Goal: Obtain resource: Download file/media

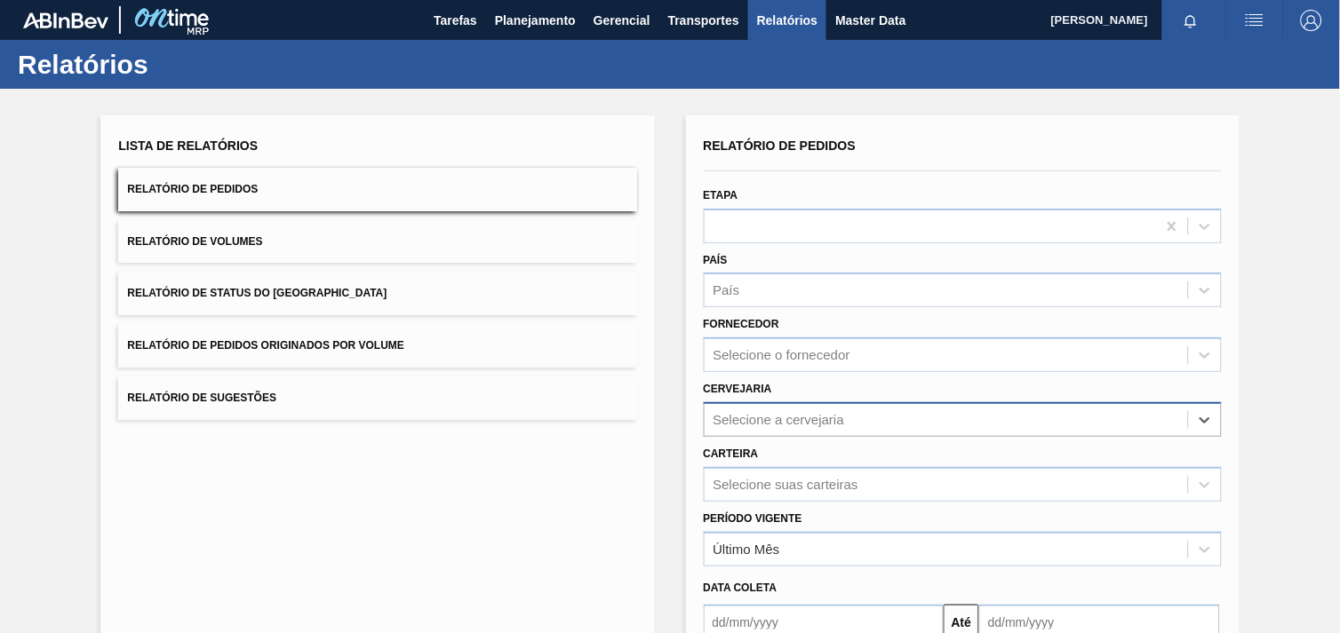
click at [849, 407] on div "Selecione a cervejaria" at bounding box center [945, 420] width 483 height 26
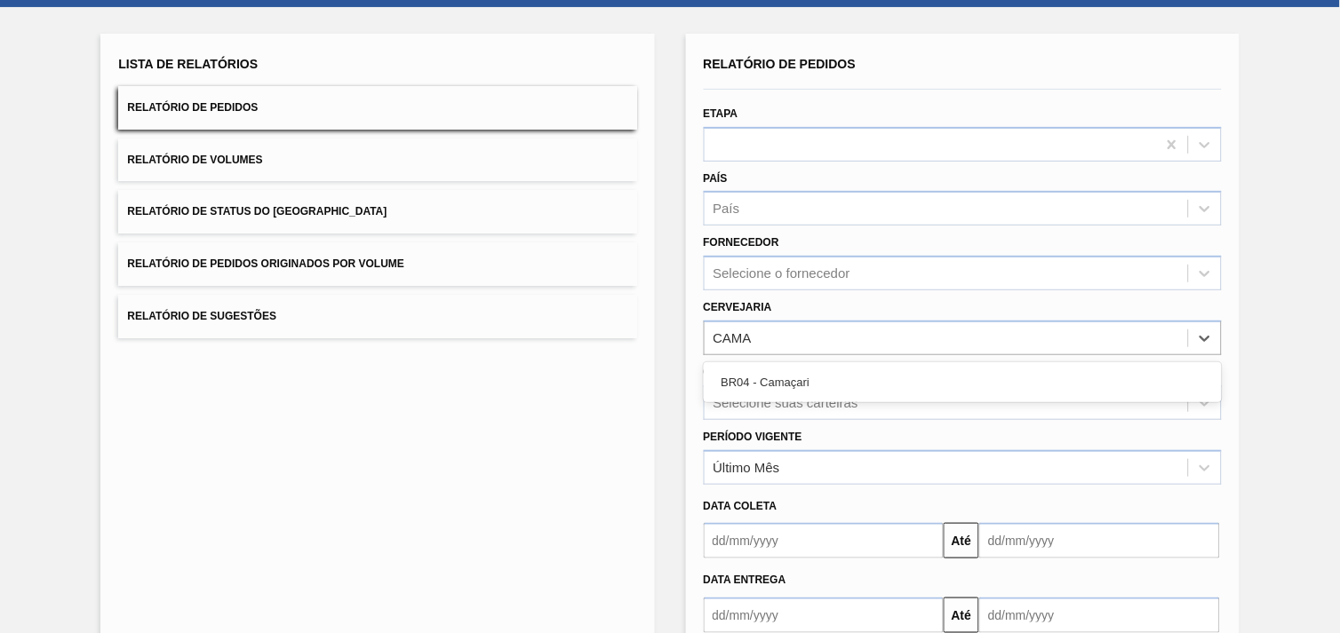
type input "CAMA"
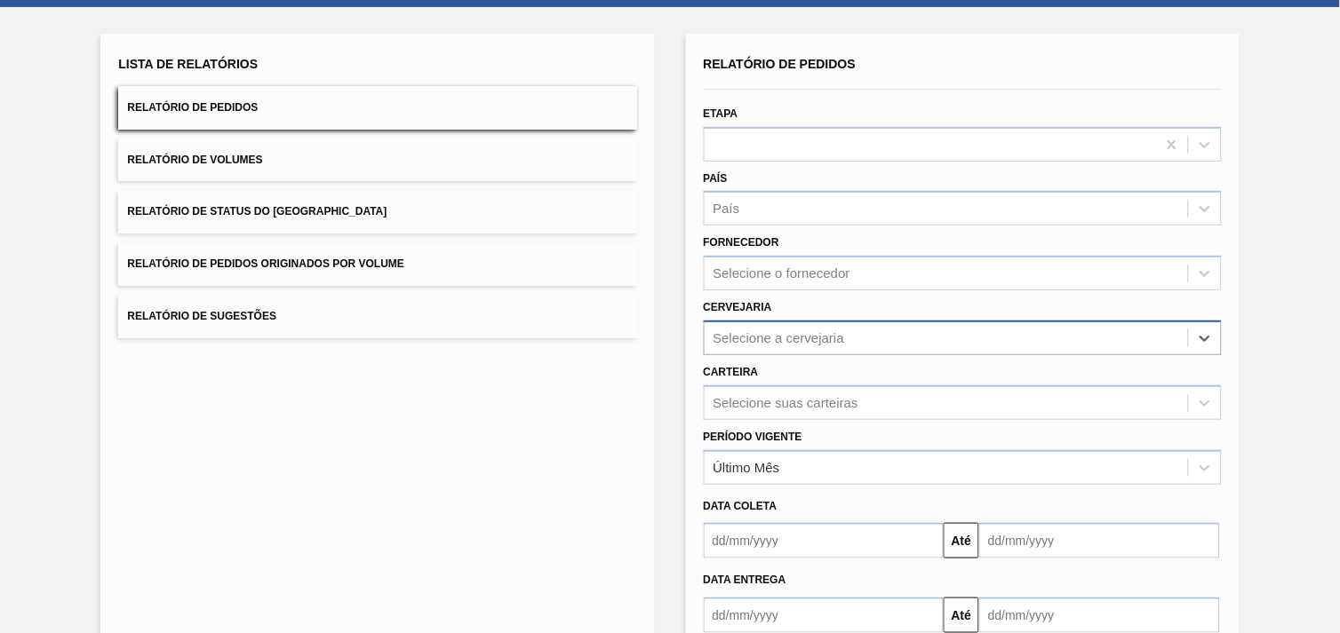
click at [859, 334] on div "Selecione a cervejaria" at bounding box center [945, 338] width 483 height 26
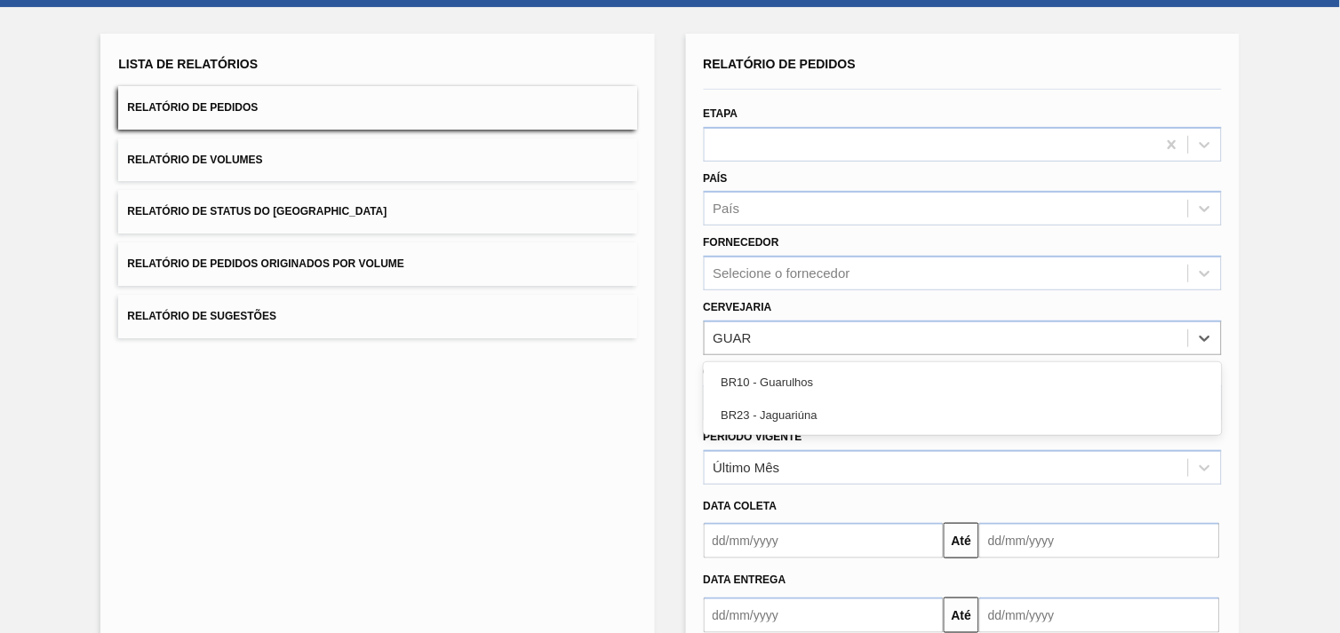
type input "GUAR"
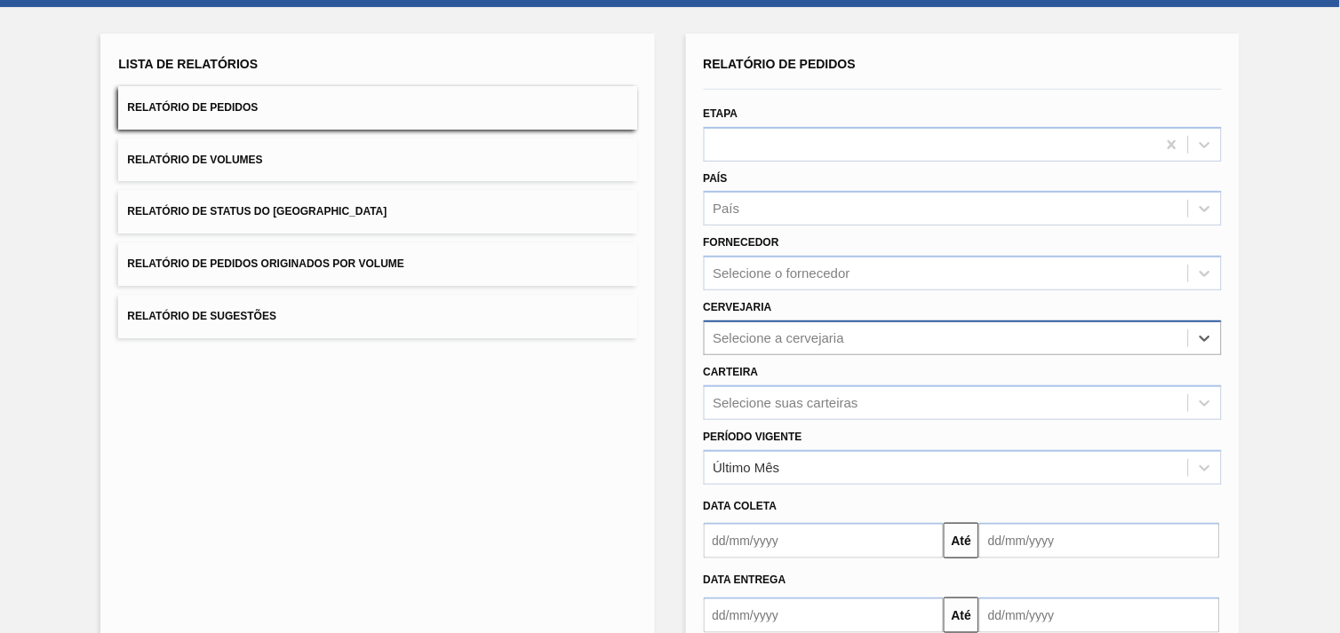
click at [809, 339] on div "Selecione a cervejaria" at bounding box center [778, 337] width 131 height 15
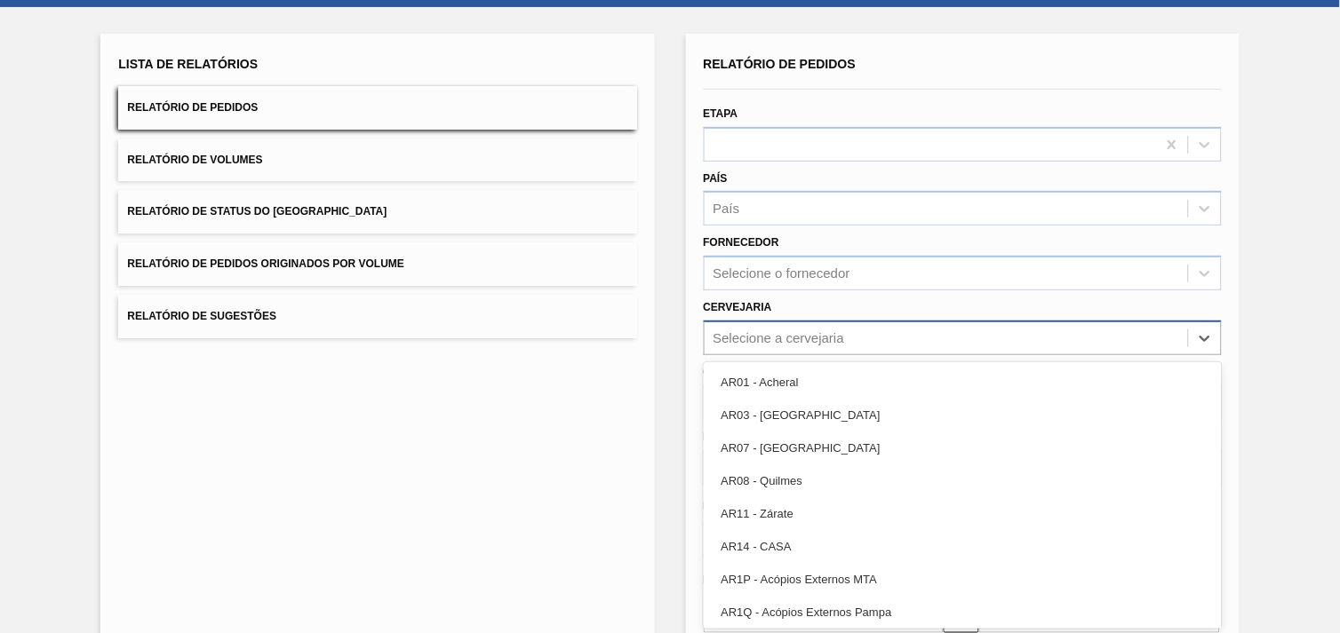
paste input "295228"
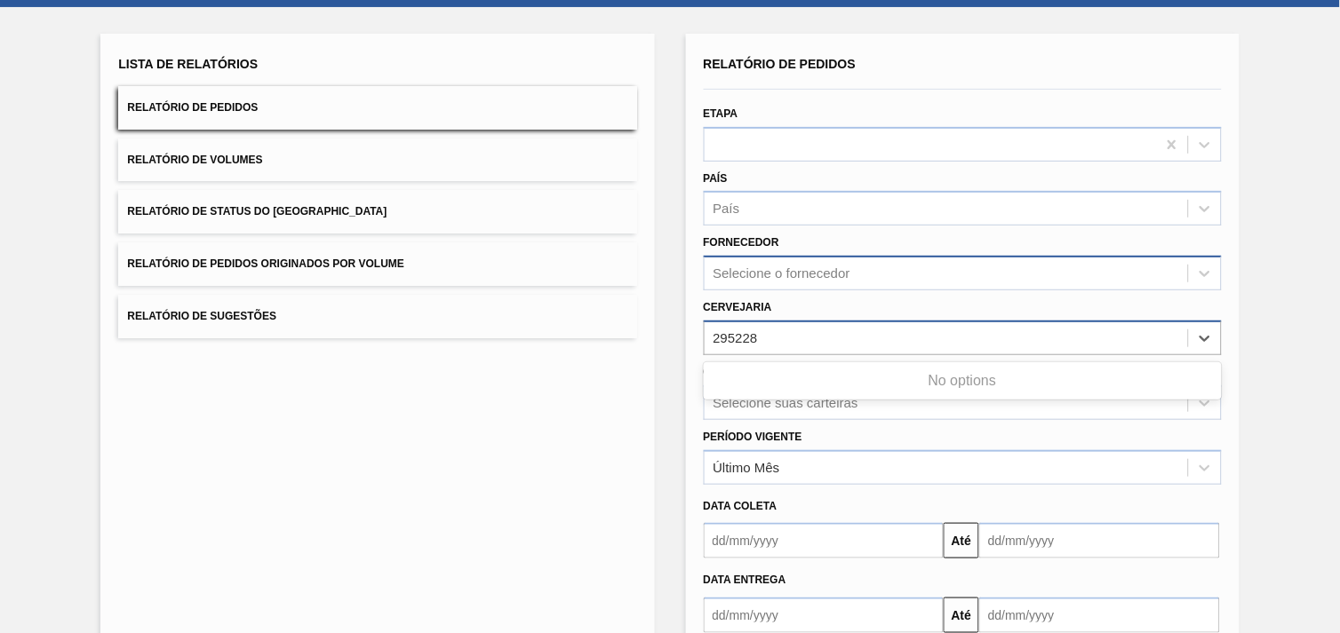
type input "295228"
click at [810, 269] on div "Selecione o fornecedor" at bounding box center [781, 273] width 137 height 15
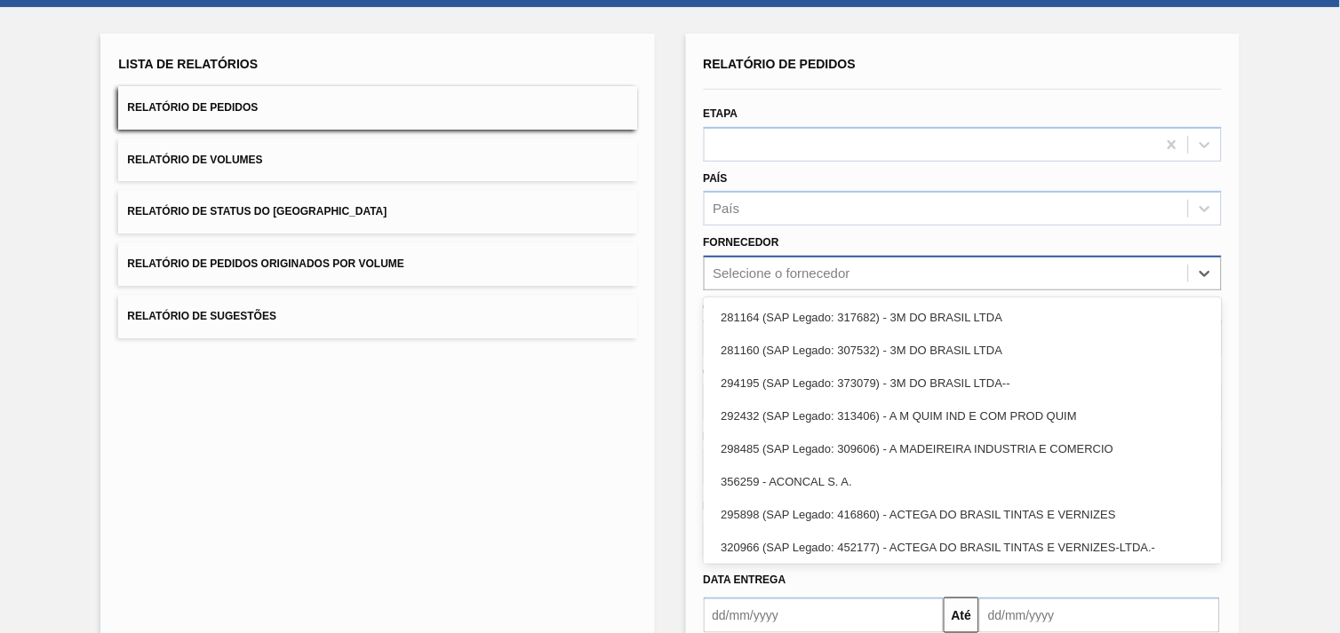
paste input "295228"
type input "295228"
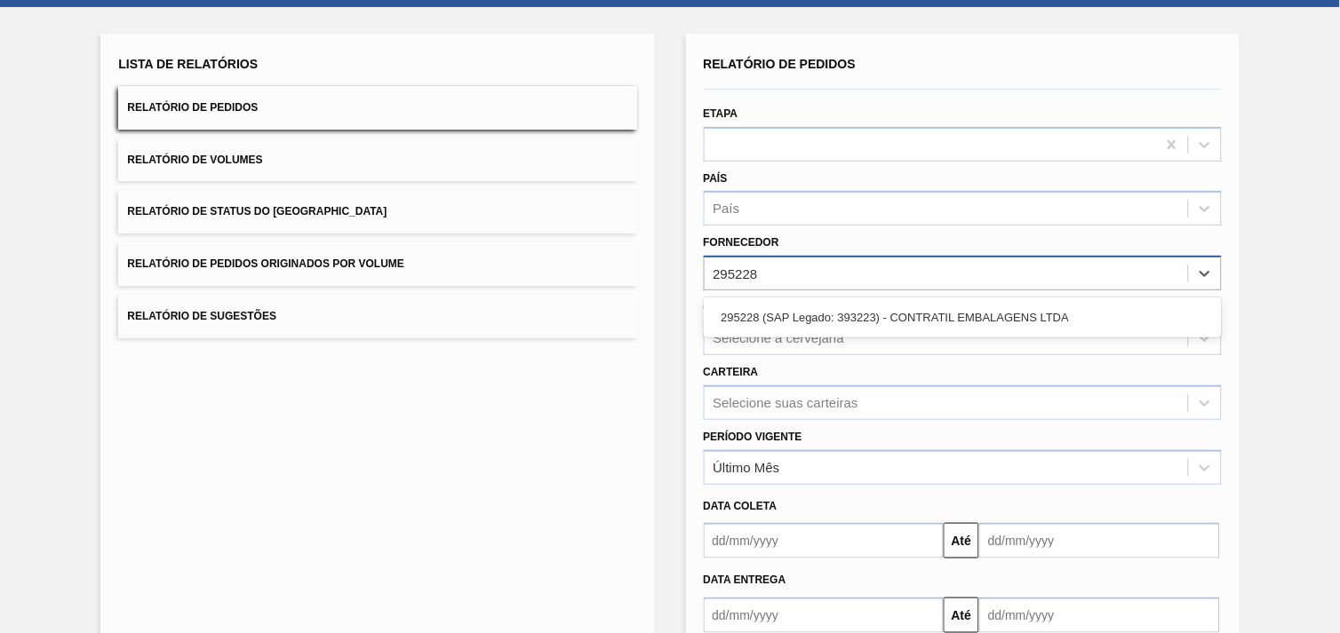
click at [780, 332] on div "295228 (SAP Legado: 393223) - CONTRATIL EMBALAGENS LTDA" at bounding box center [963, 318] width 518 height 40
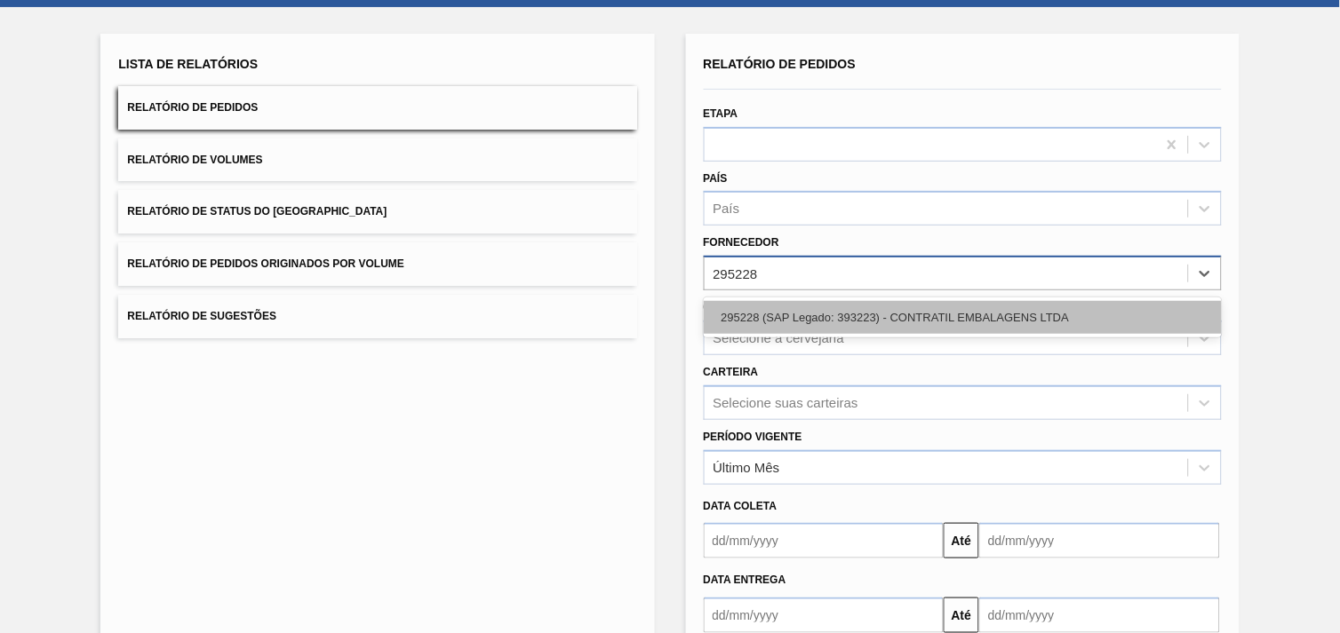
click at [780, 314] on div "295228 (SAP Legado: 393223) - CONTRATIL EMBALAGENS LTDA" at bounding box center [963, 317] width 518 height 33
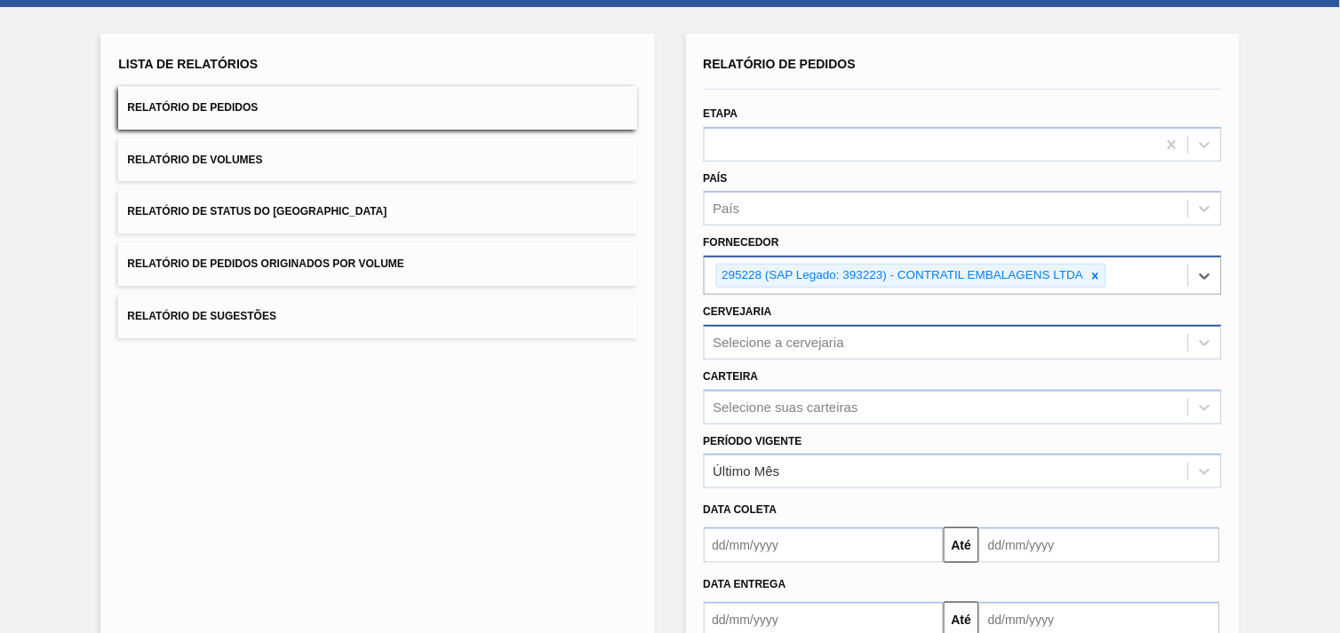
click at [818, 336] on div "Selecione a cervejaria" at bounding box center [778, 342] width 131 height 15
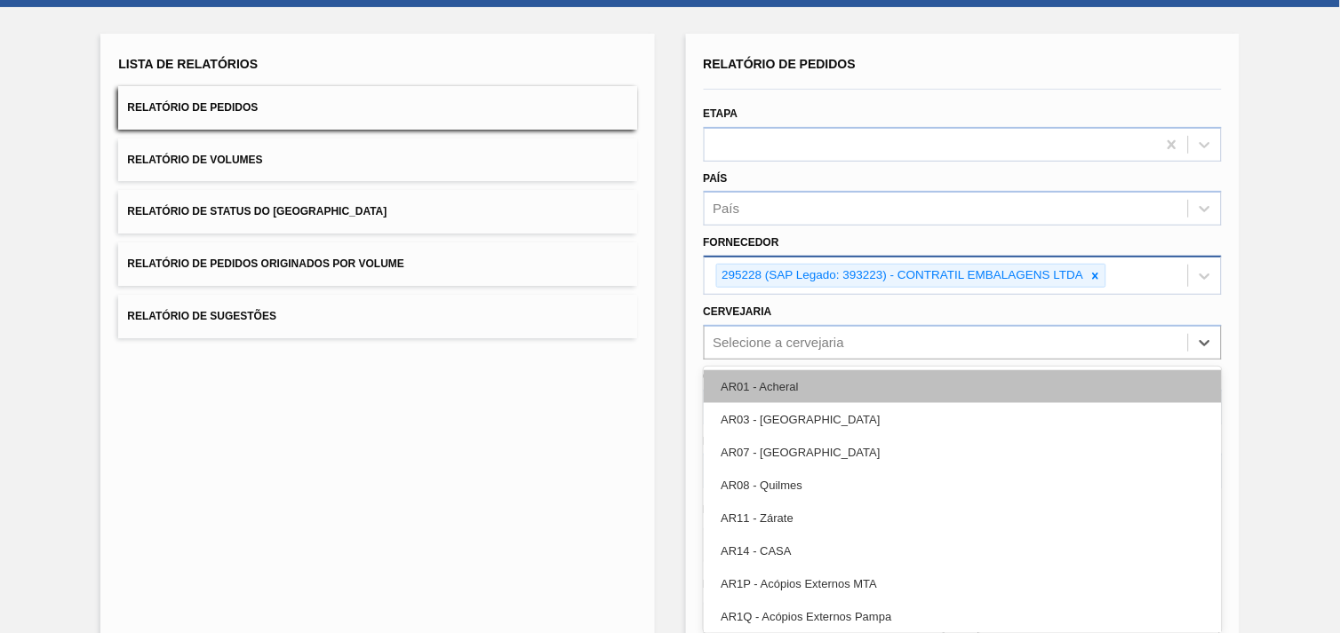
paste input "295228"
type input "295228"
type input "br23"
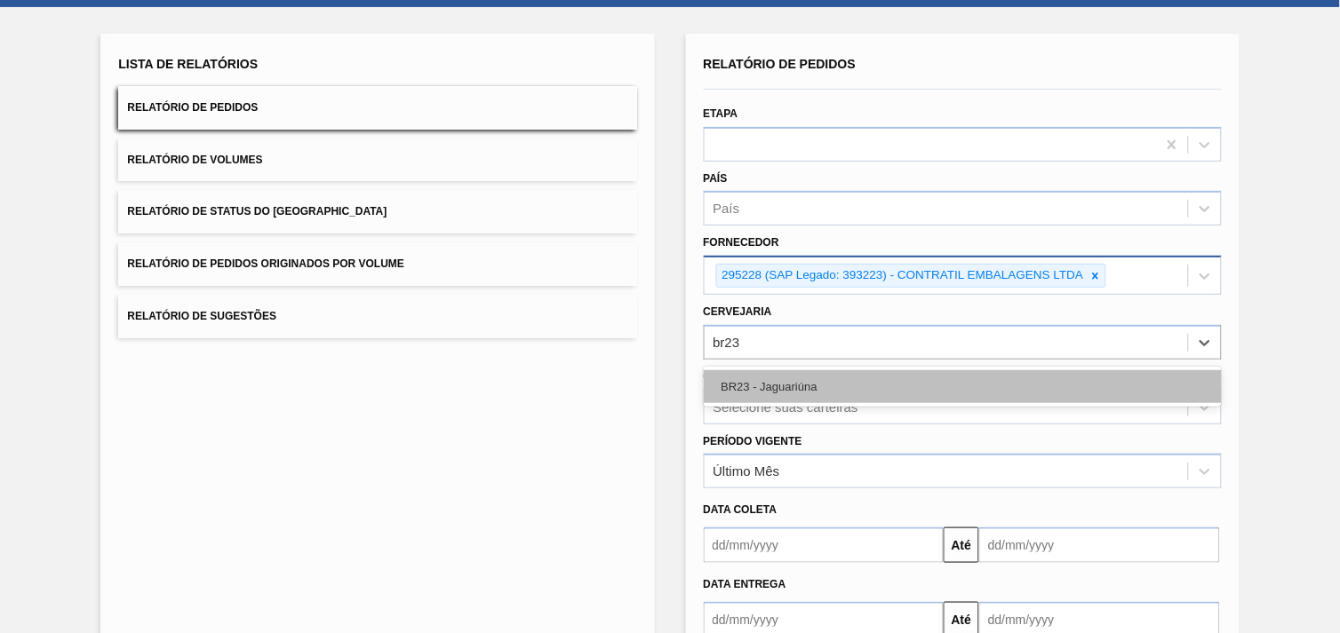
click at [797, 370] on div "BR23 - Jaguariúna" at bounding box center [963, 386] width 518 height 33
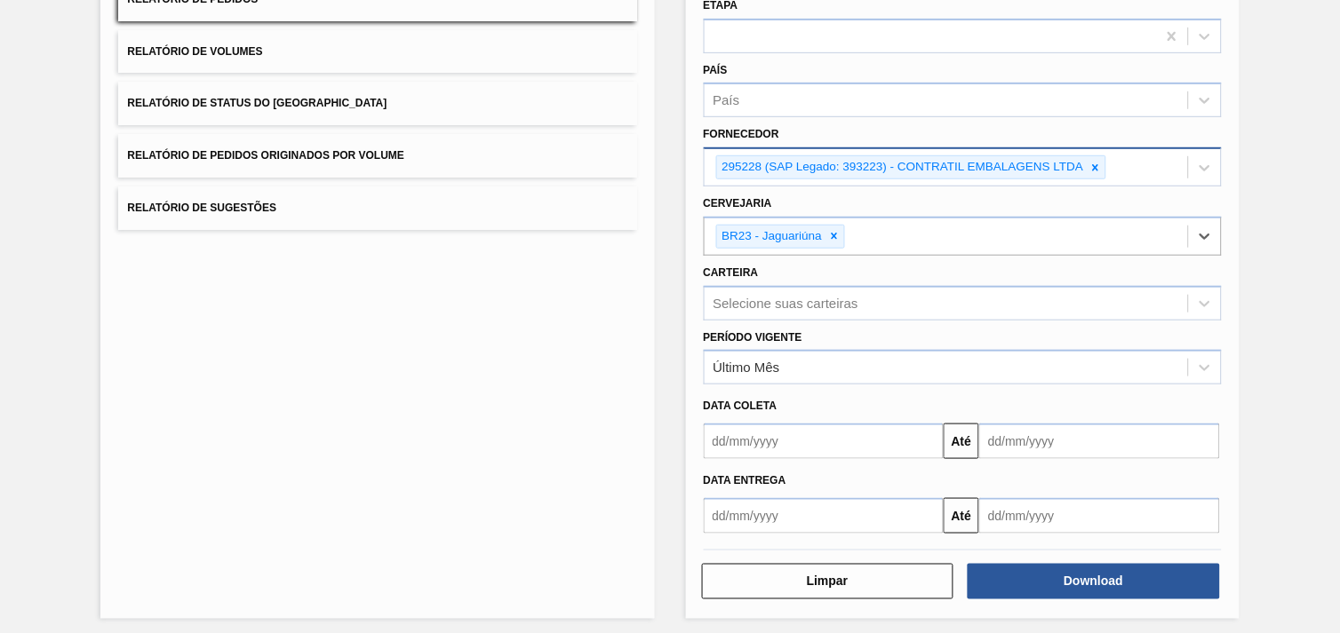
scroll to position [193, 0]
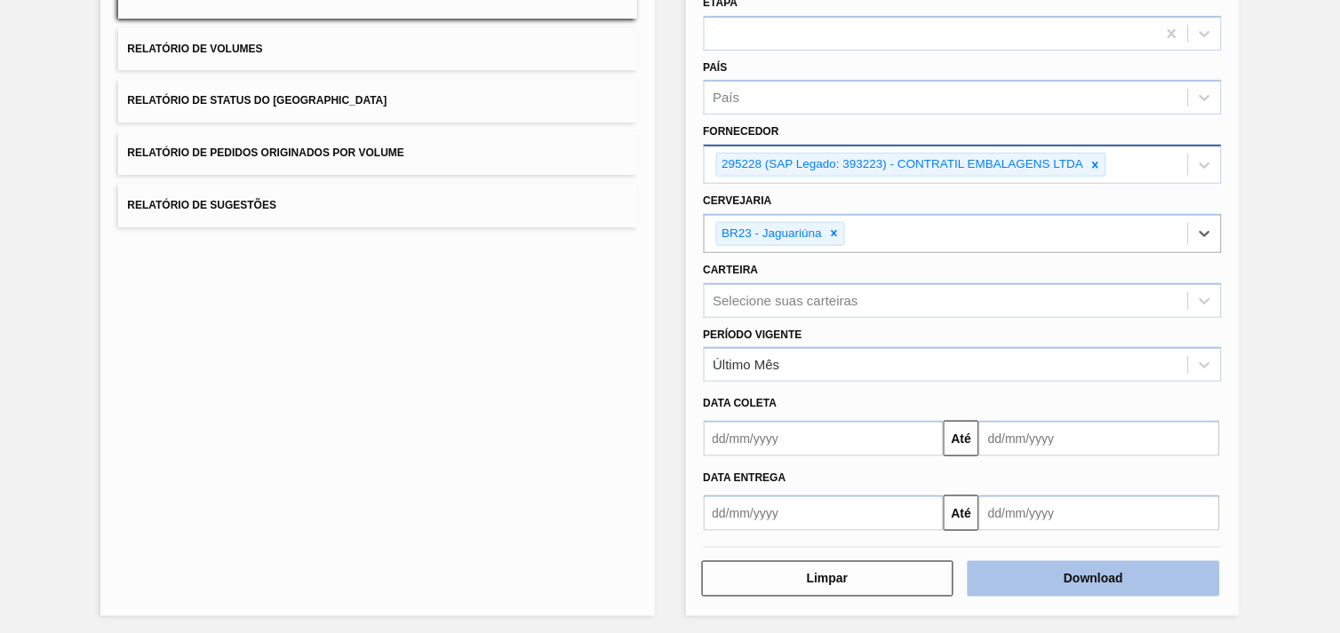
click at [1175, 566] on button "Download" at bounding box center [1093, 579] width 252 height 36
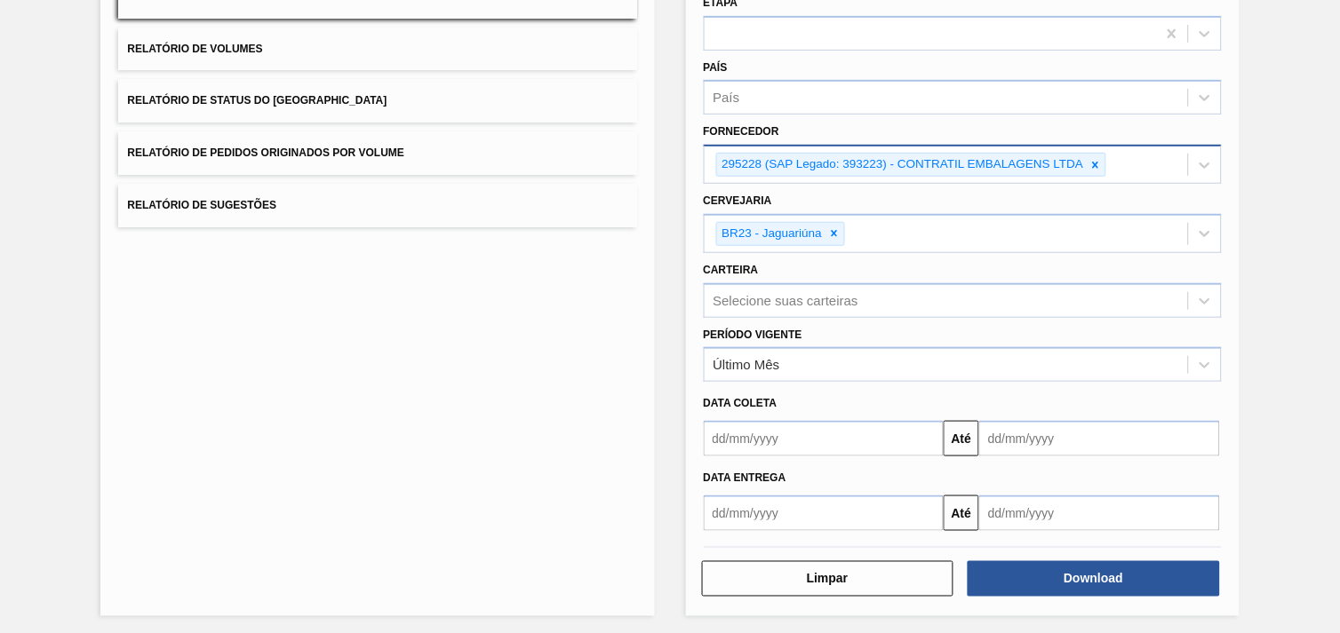
click at [535, 365] on div "Lista de Relatórios Relatório de Pedidos Relatório de Volumes Relatório de Stat…" at bounding box center [376, 270] width 553 height 694
click at [839, 227] on icon at bounding box center [834, 233] width 12 height 12
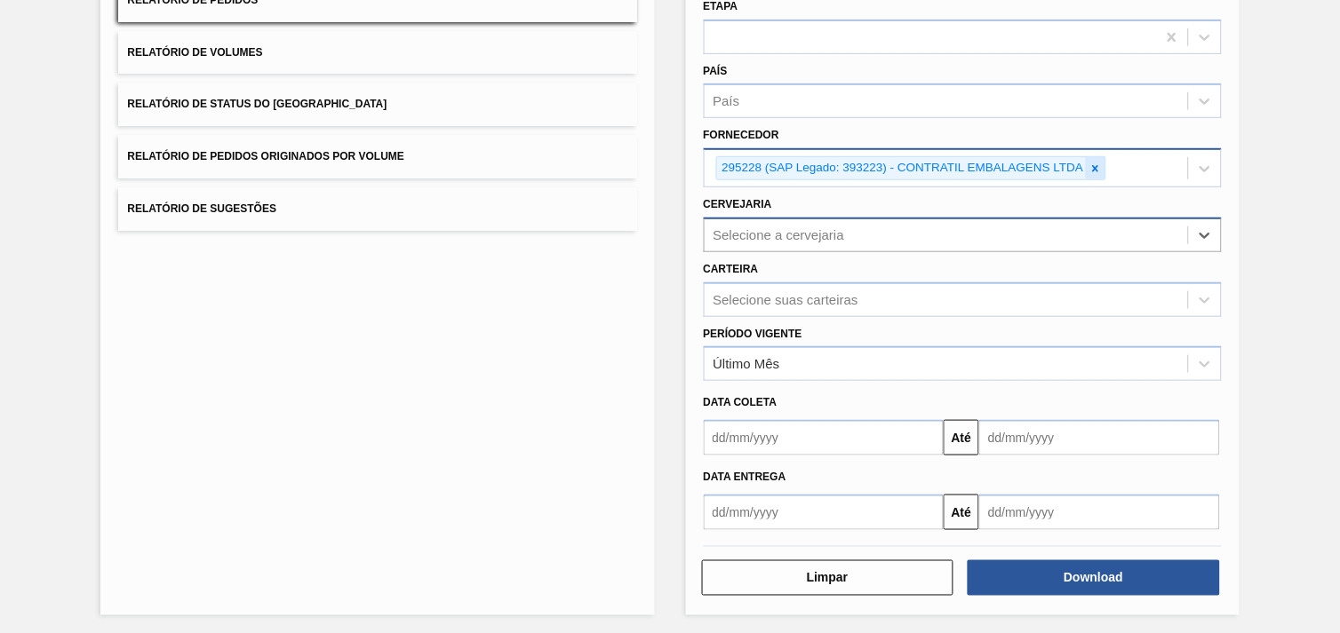
click at [1093, 165] on icon at bounding box center [1095, 169] width 12 height 12
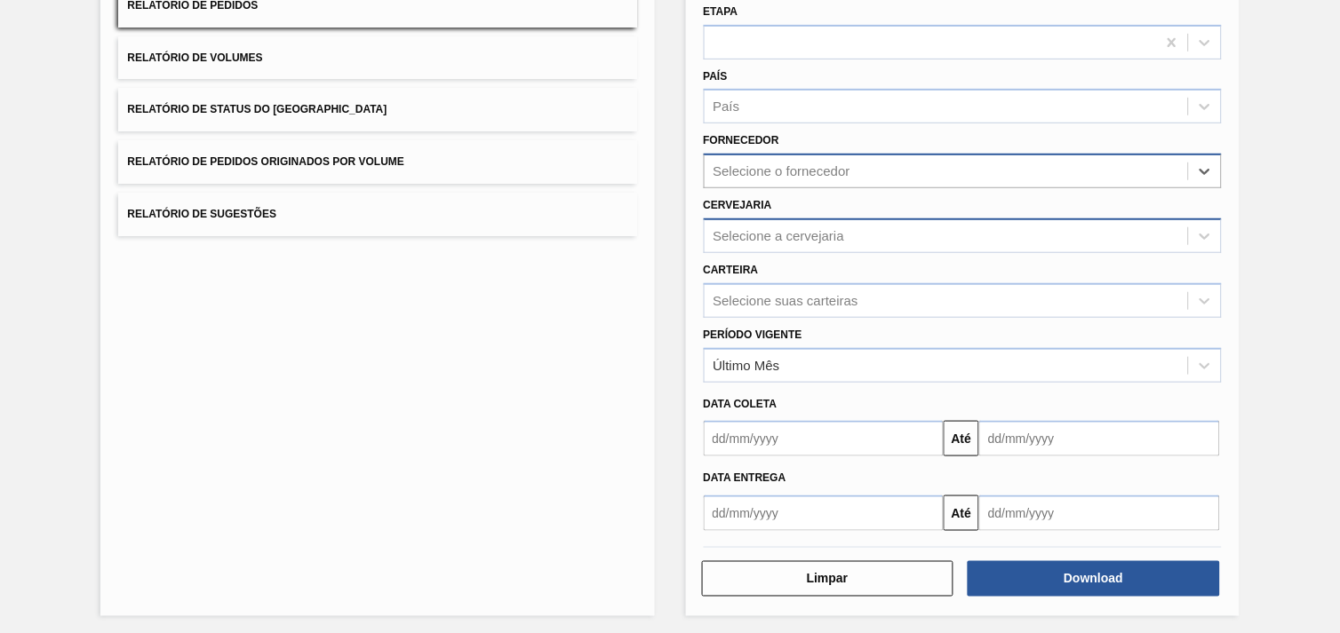
click at [984, 178] on div "Selecione o fornecedor" at bounding box center [945, 172] width 483 height 26
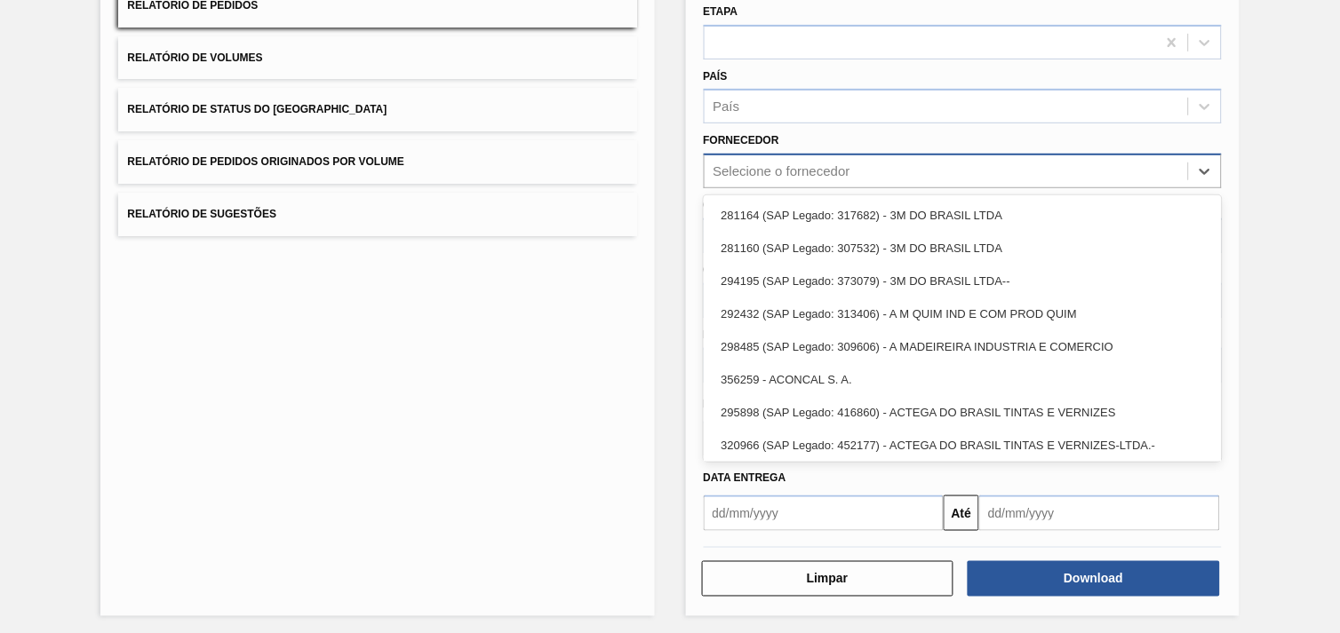
paste input "295898"
type input "295898"
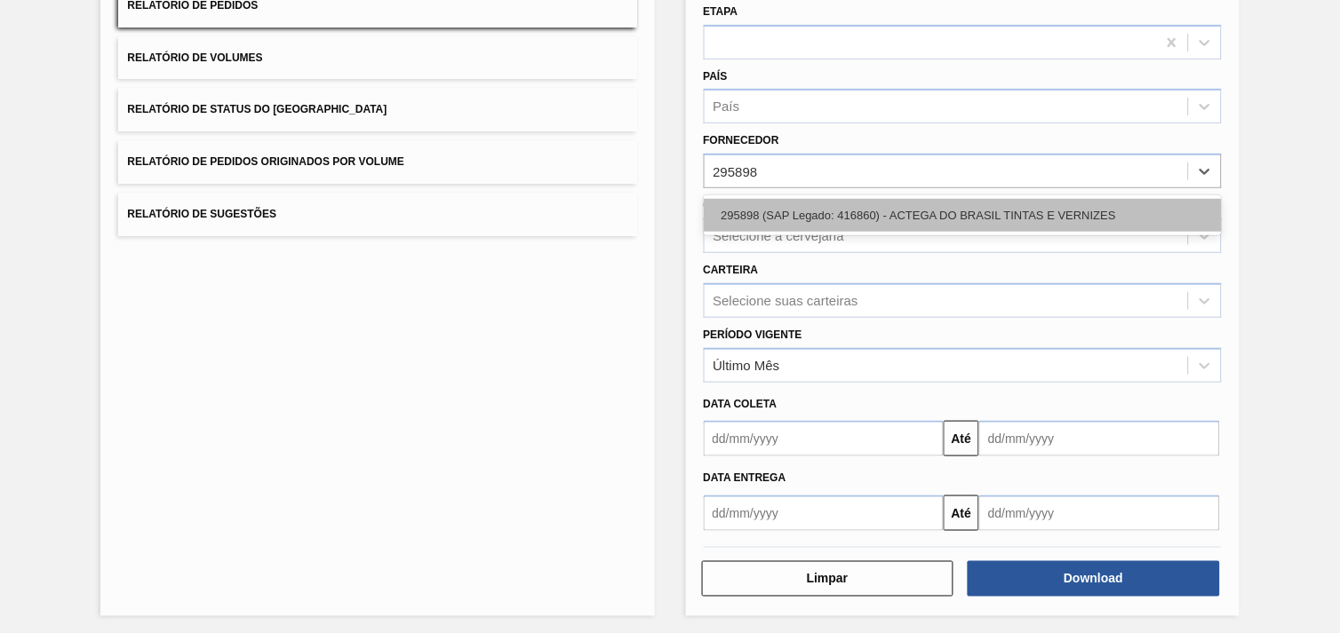
click at [919, 210] on div "295898 (SAP Legado: 416860) - ACTEGA DO BRASIL TINTAS E VERNIZES" at bounding box center [963, 215] width 518 height 33
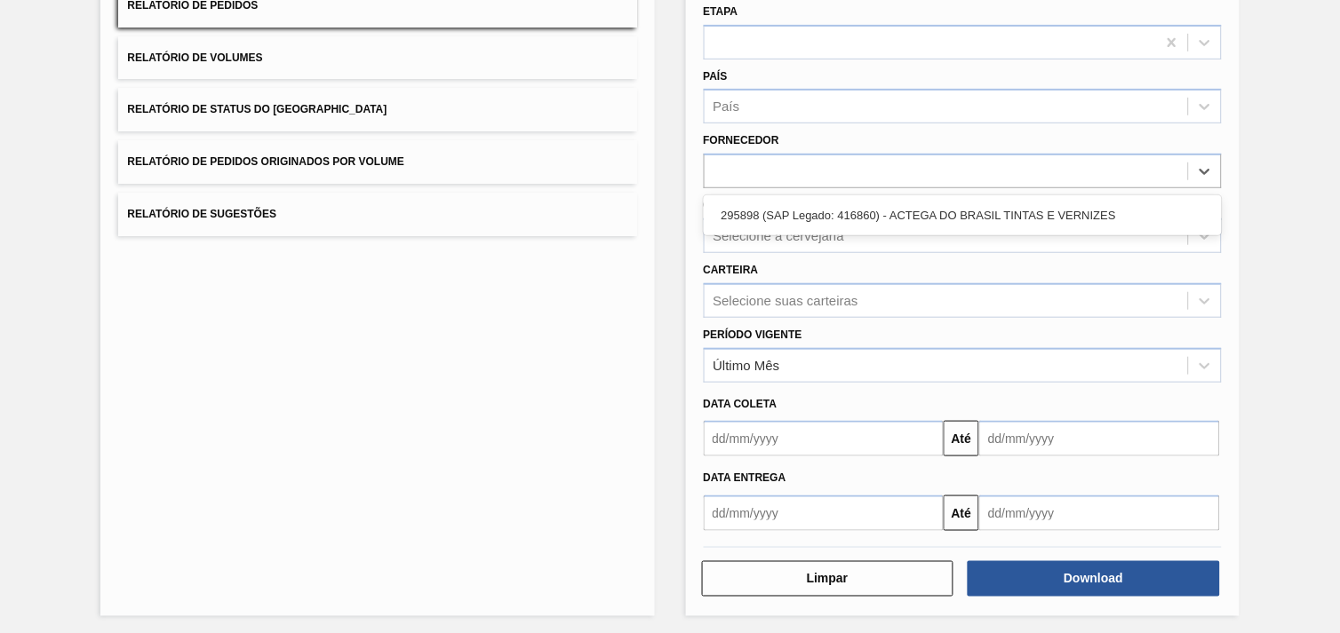
scroll to position [189, 0]
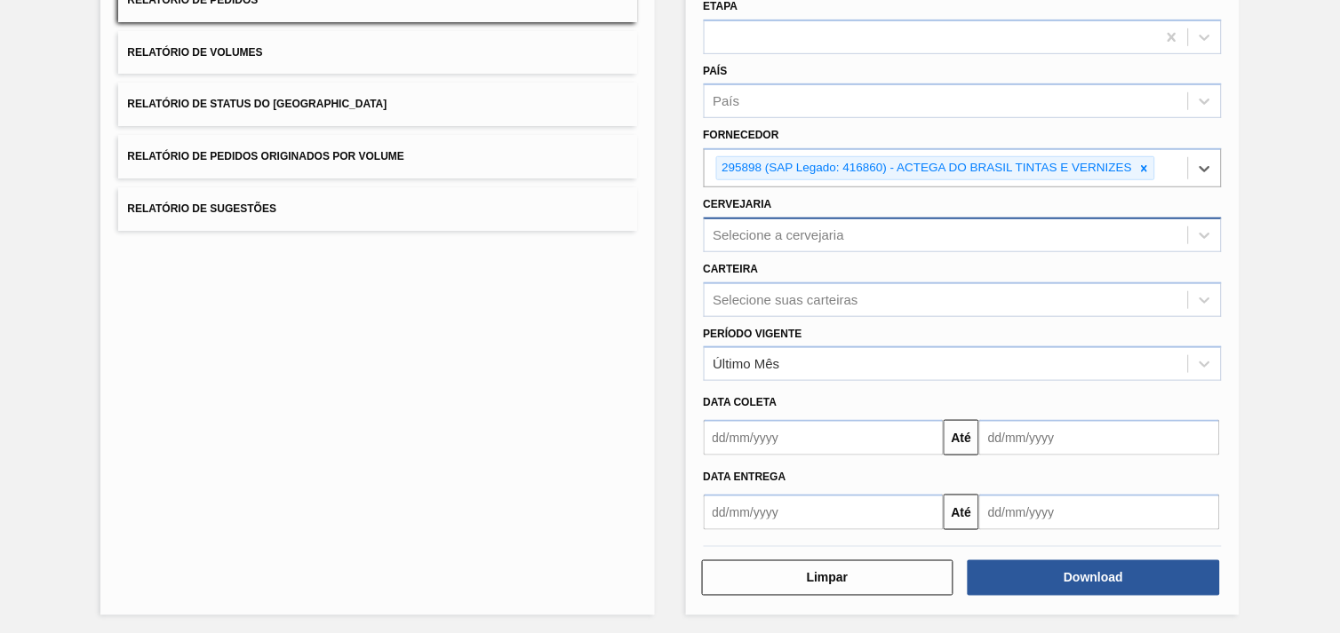
click at [832, 229] on div "Selecione a cervejaria" at bounding box center [778, 234] width 131 height 15
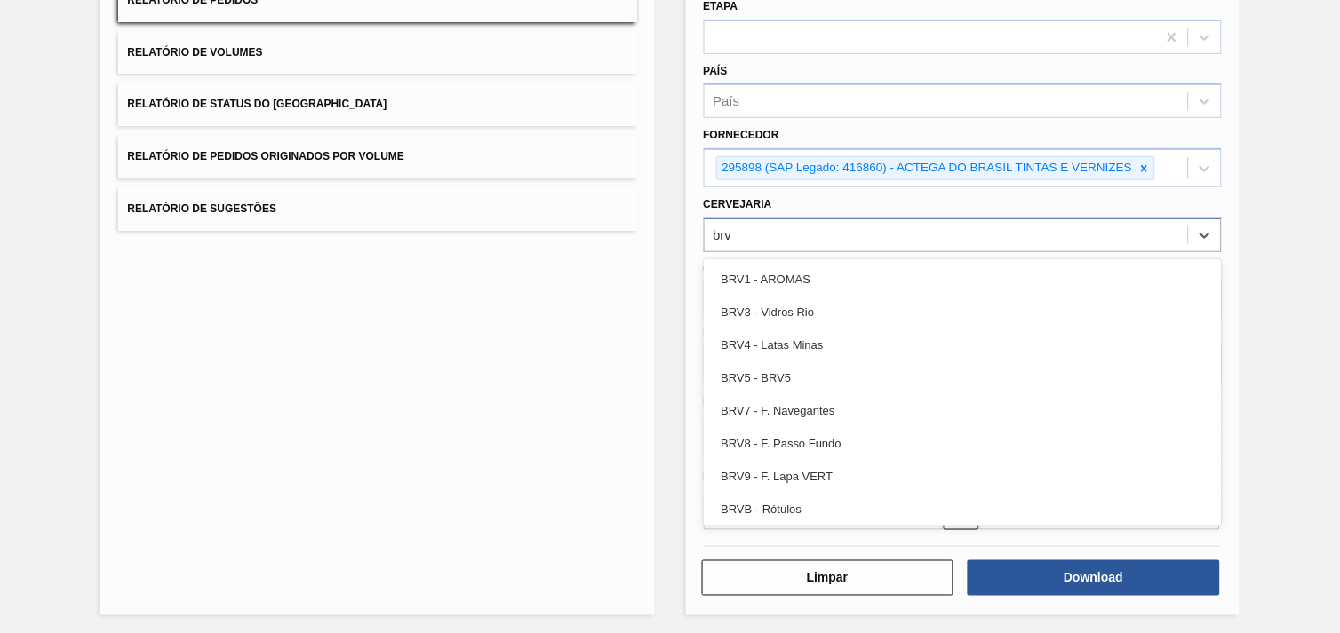
type input "brve"
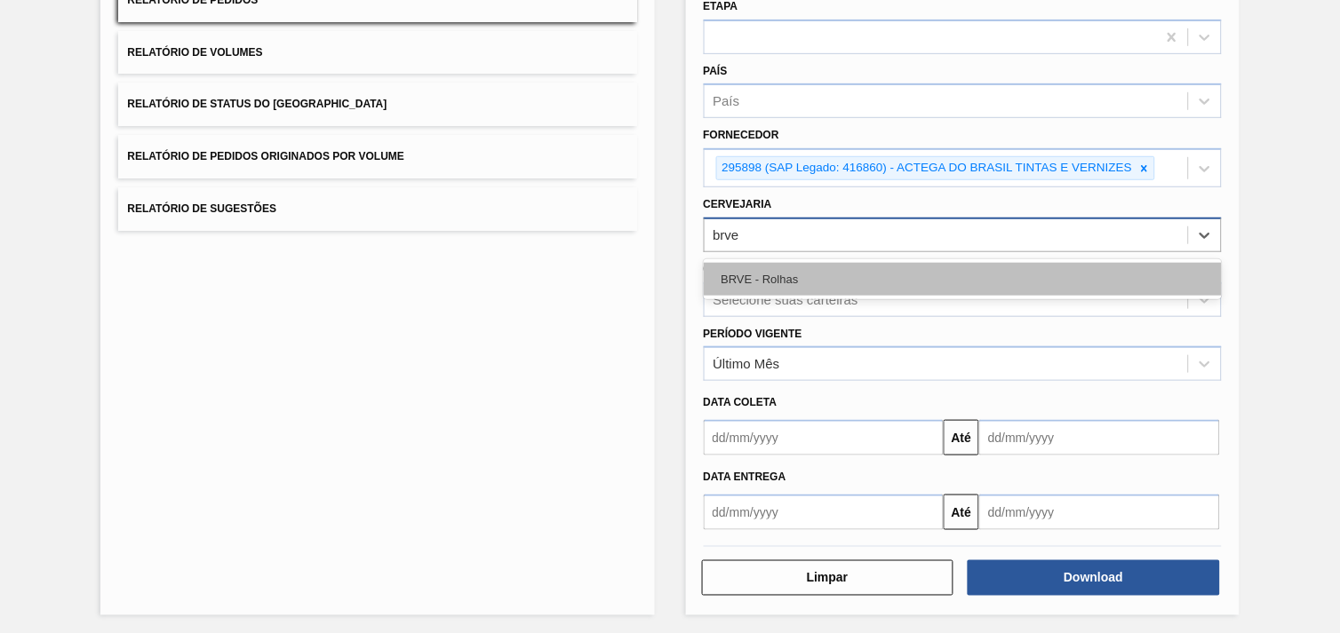
click at [849, 265] on div "BRVE - Rolhas" at bounding box center [963, 279] width 518 height 33
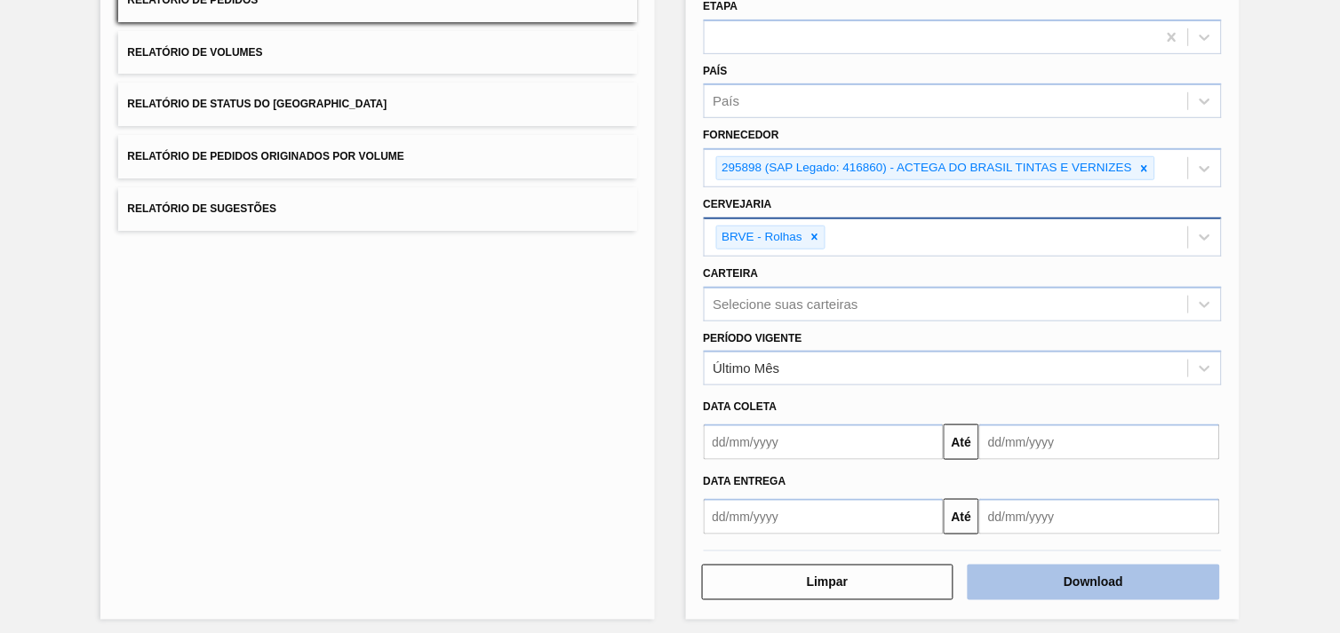
click at [1078, 576] on button "Download" at bounding box center [1093, 583] width 252 height 36
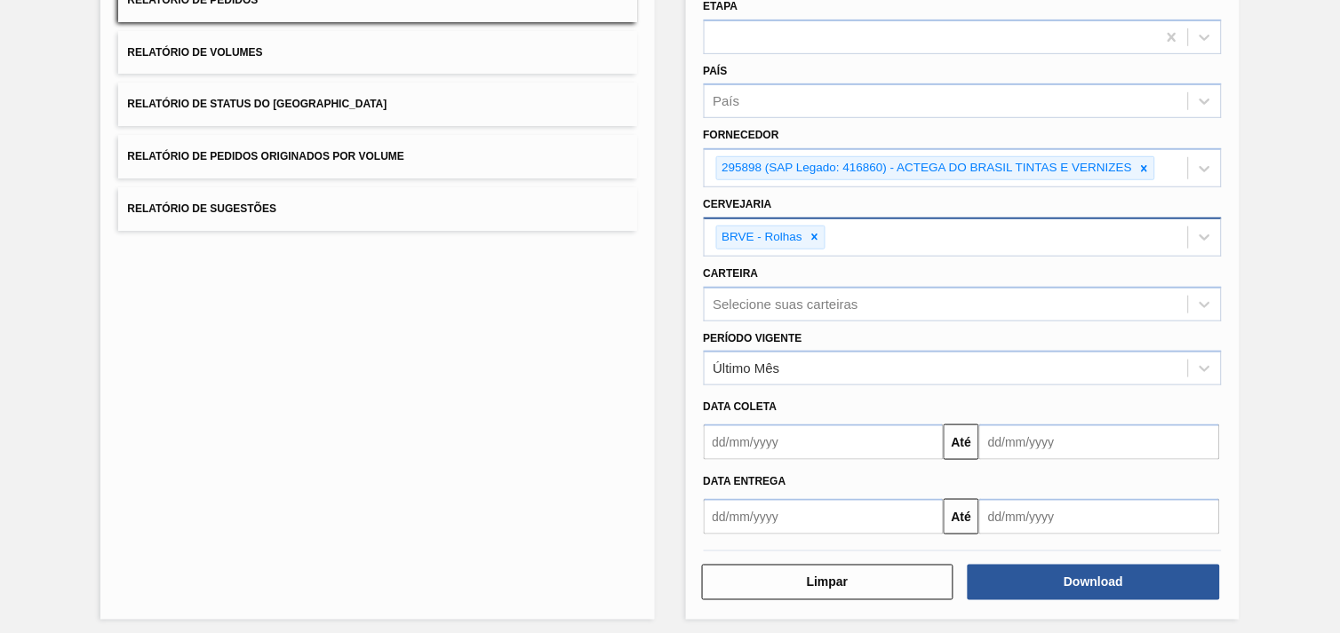
click at [615, 441] on div "Lista de Relatórios Relatório de Pedidos Relatório de Volumes Relatório de Stat…" at bounding box center [376, 273] width 553 height 694
click at [1141, 165] on icon at bounding box center [1144, 168] width 6 height 6
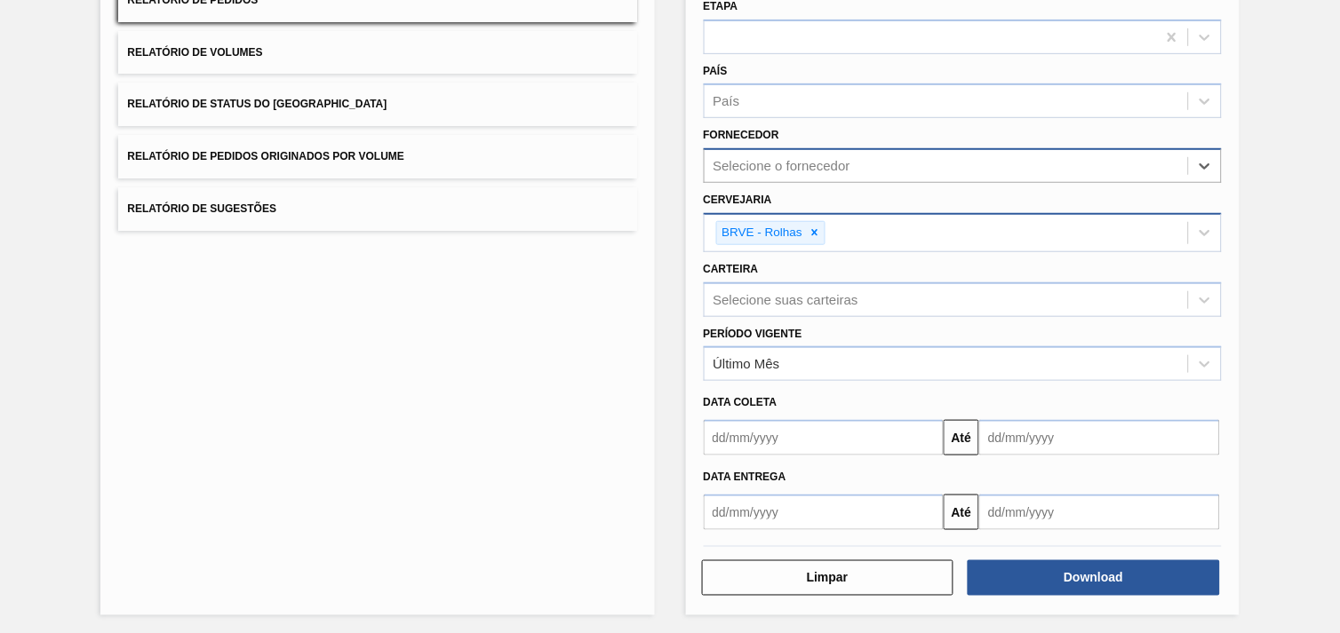
click at [818, 227] on icon at bounding box center [814, 233] width 12 height 12
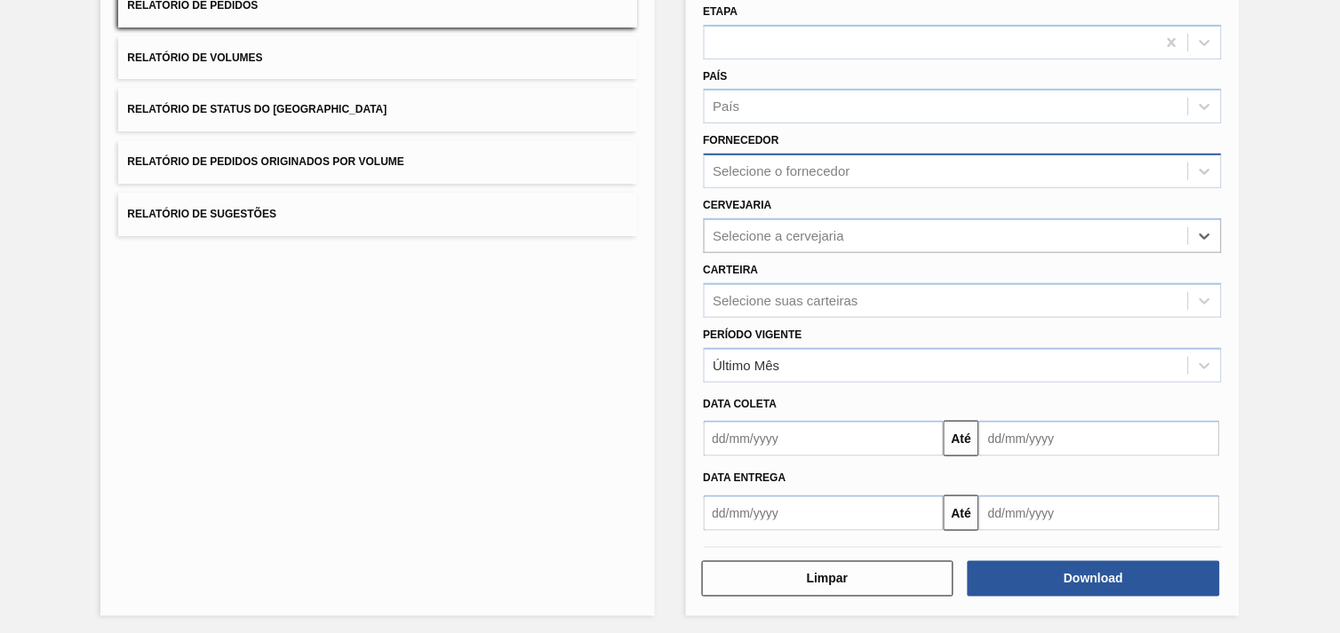
click at [813, 182] on div "Selecione o fornecedor" at bounding box center [963, 171] width 518 height 35
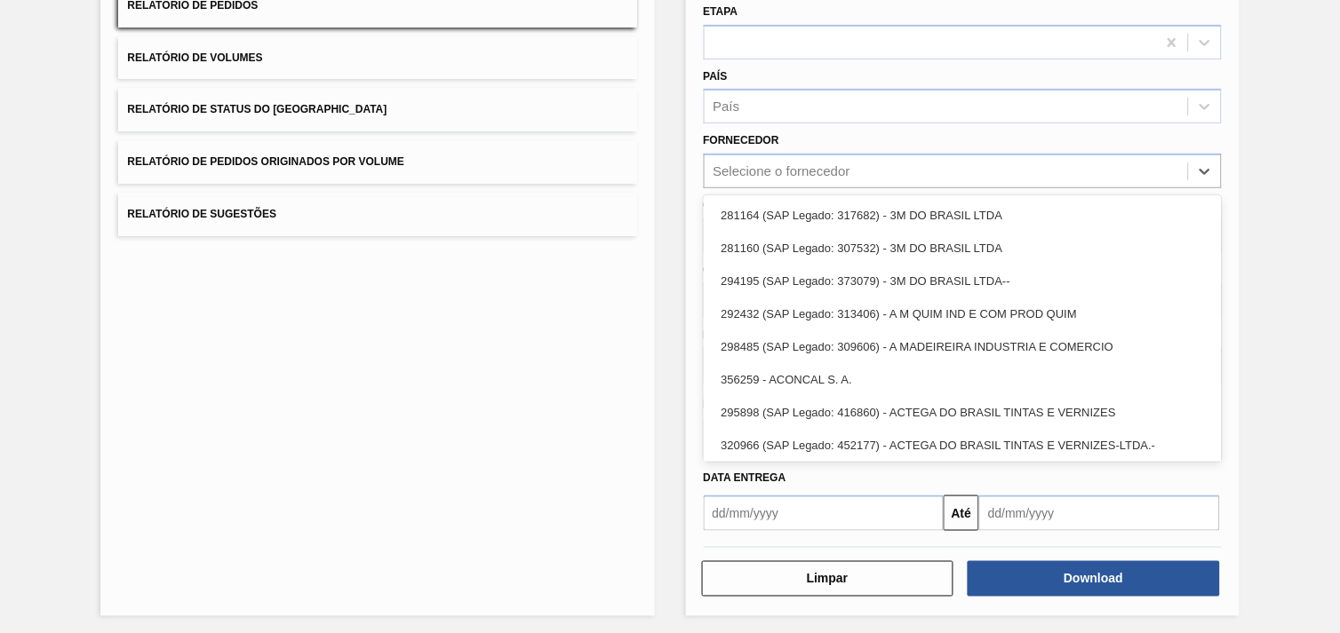
paste input "295898"
type input "295898"
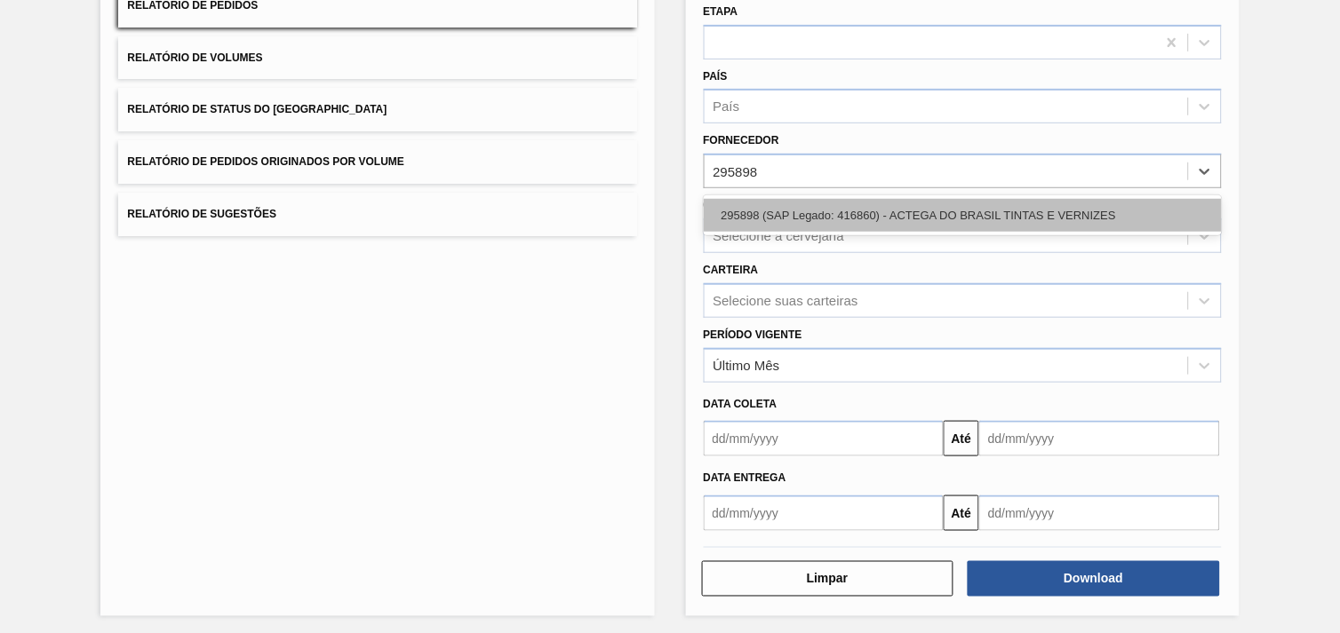
click at [828, 219] on div "295898 (SAP Legado: 416860) - ACTEGA DO BRASIL TINTAS E VERNIZES" at bounding box center [963, 215] width 518 height 33
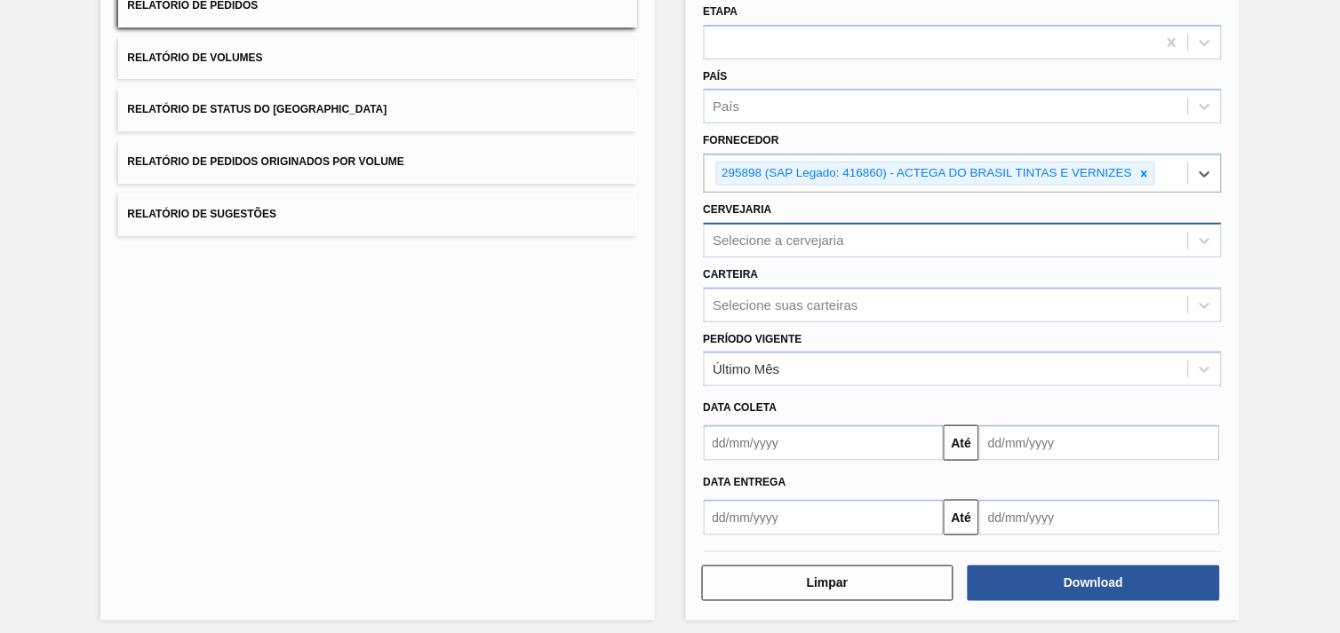
click at [833, 236] on div "Selecione a cervejaria" at bounding box center [778, 240] width 131 height 15
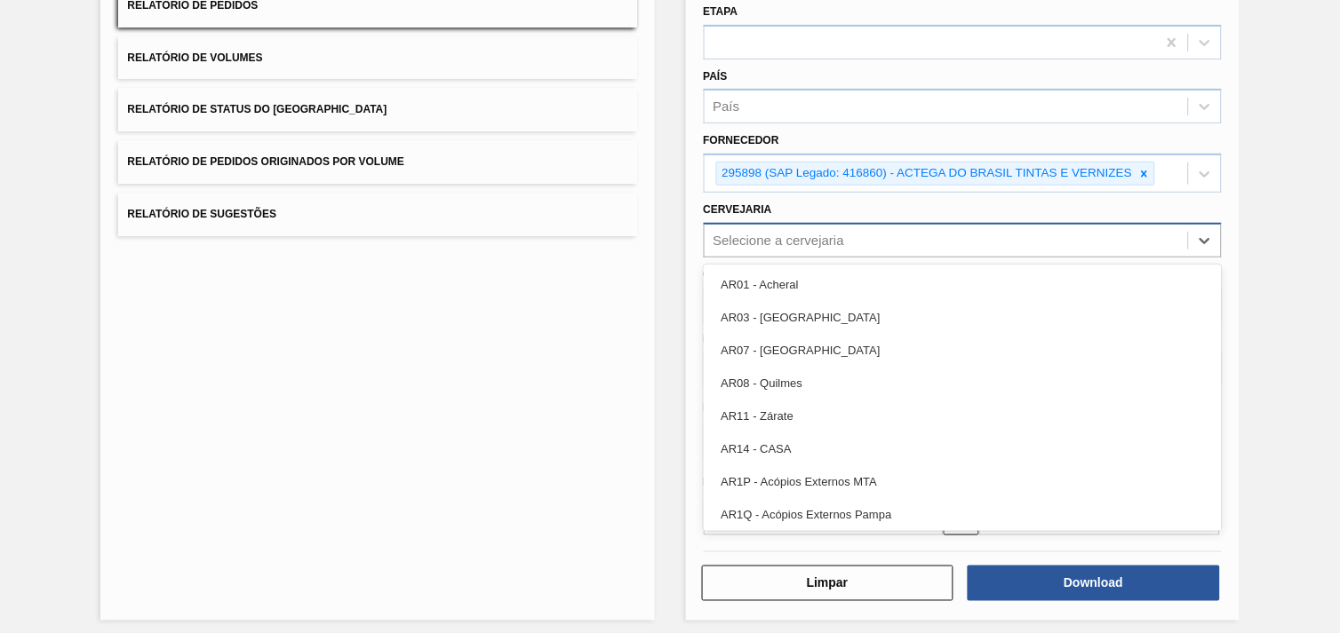
click at [774, 233] on div "Selecione a cervejaria" at bounding box center [778, 240] width 131 height 15
type input "BRVE"
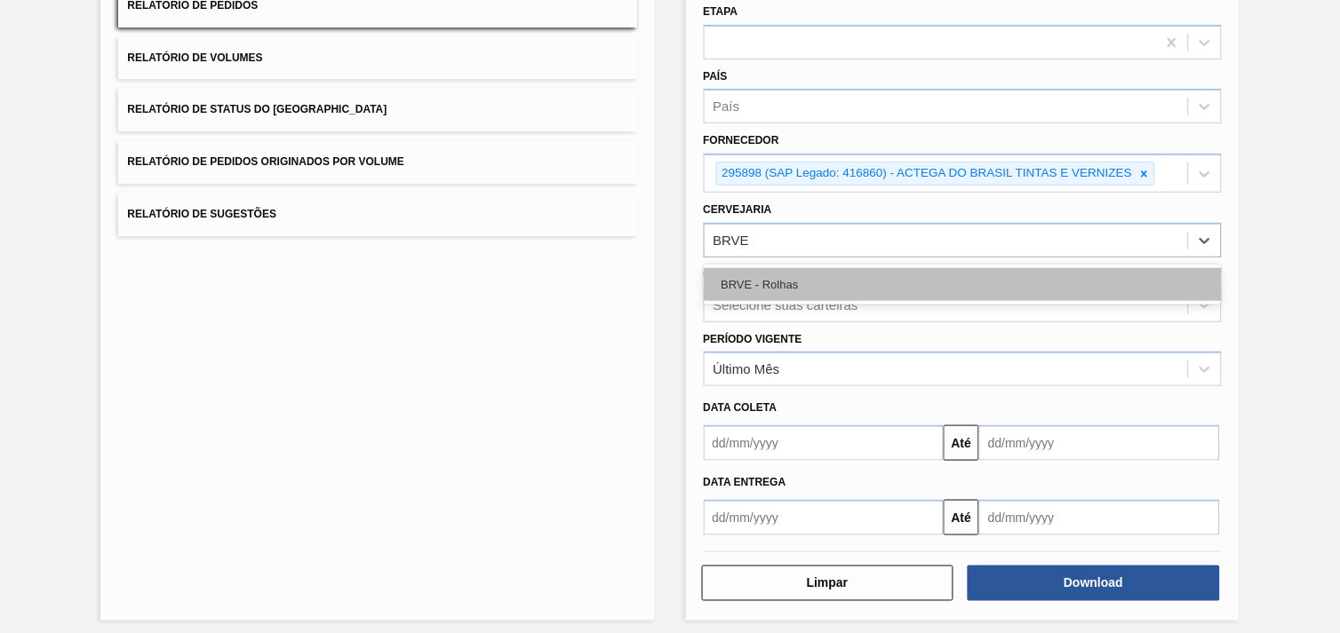
click at [799, 271] on div "BRVE - Rolhas" at bounding box center [963, 284] width 518 height 33
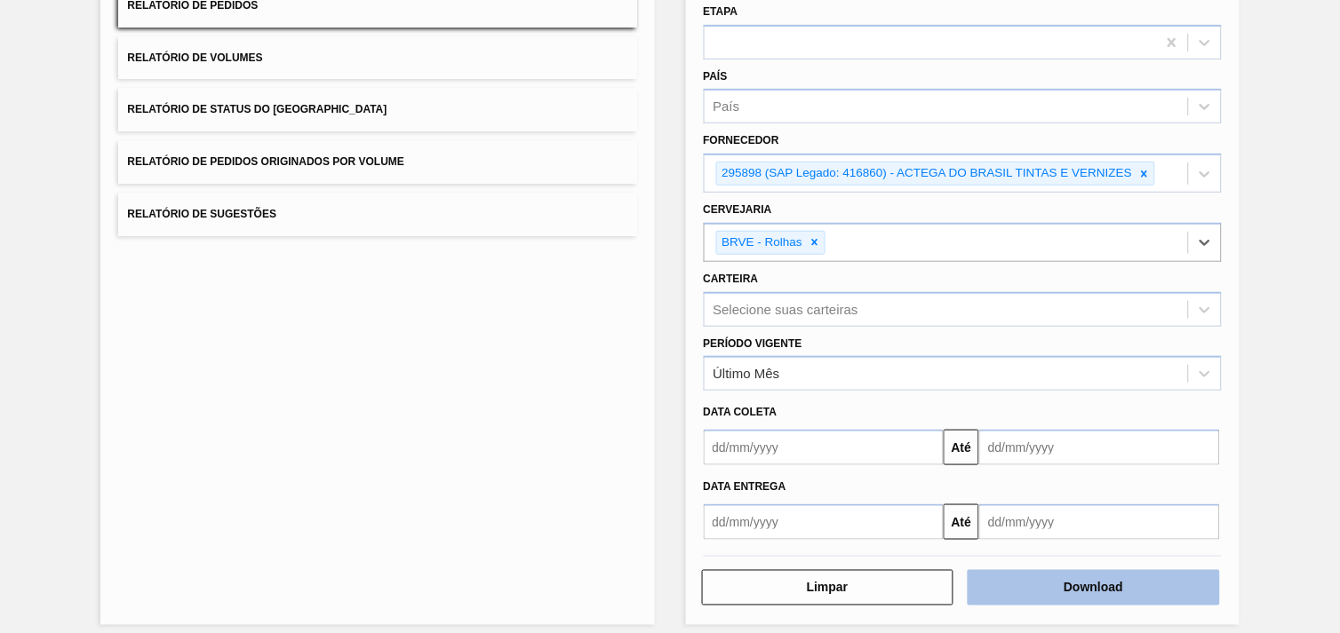
click at [1049, 583] on button "Download" at bounding box center [1093, 588] width 252 height 36
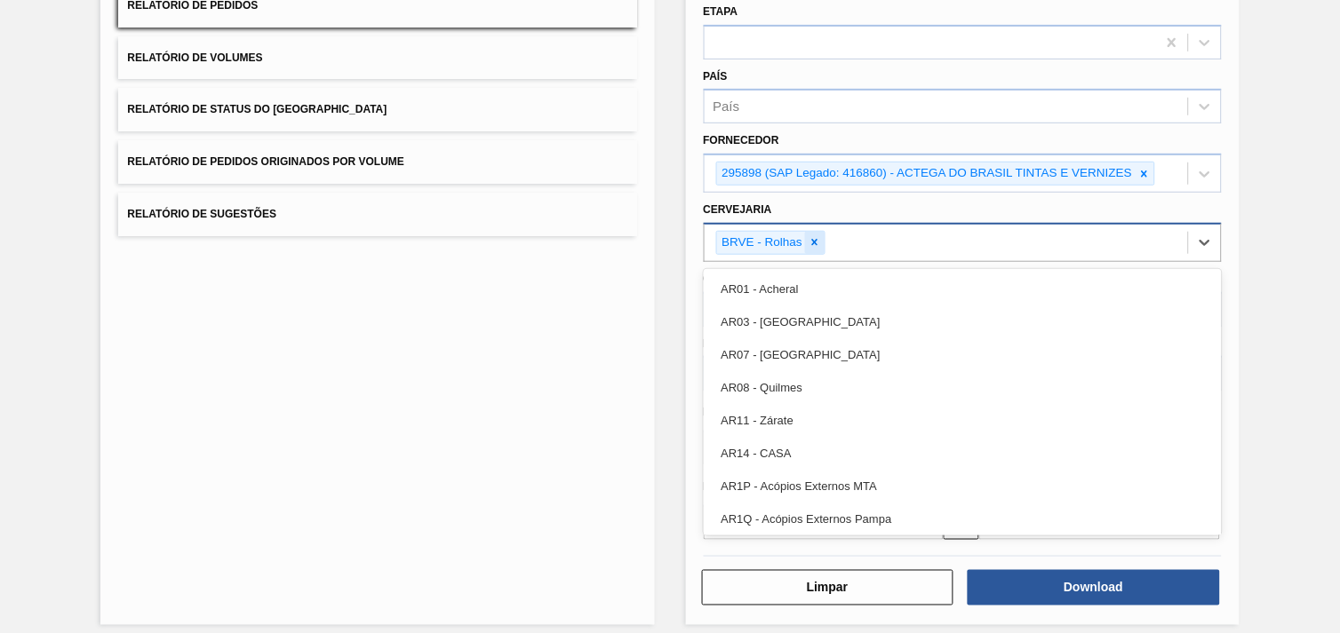
drag, startPoint x: 804, startPoint y: 236, endPoint x: 818, endPoint y: 237, distance: 14.2
click at [805, 236] on div "BRVE - Rolhas" at bounding box center [771, 243] width 110 height 24
click at [820, 237] on icon at bounding box center [814, 242] width 12 height 12
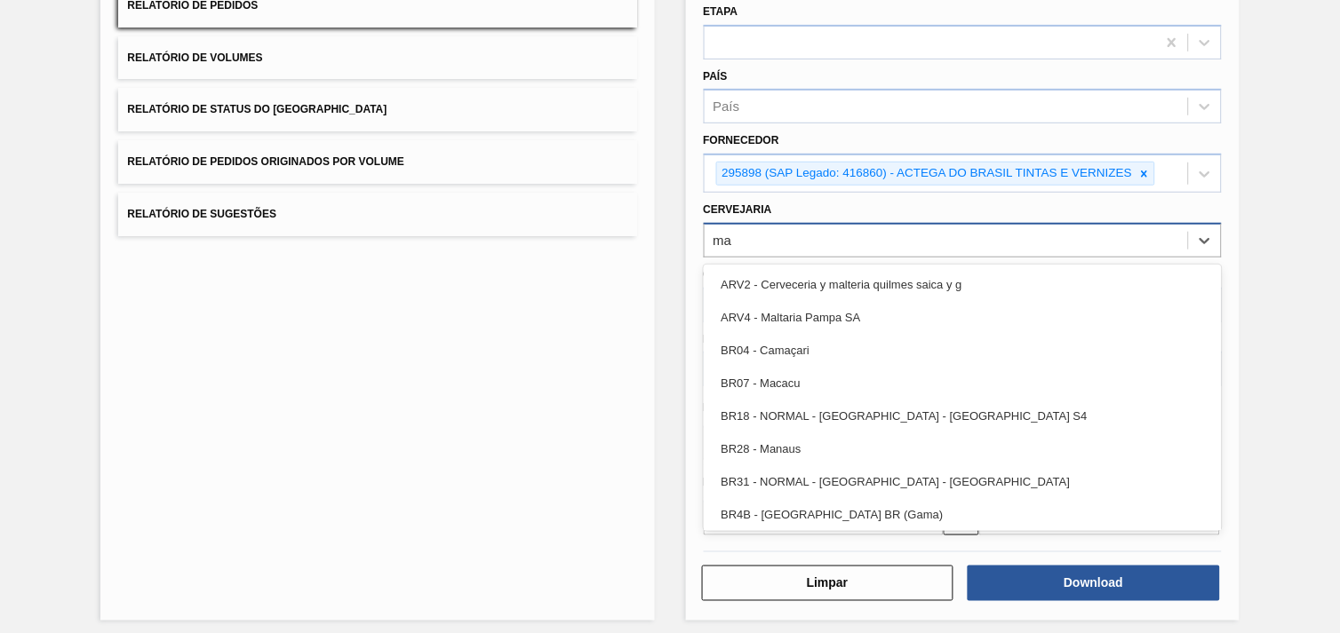
type input "m"
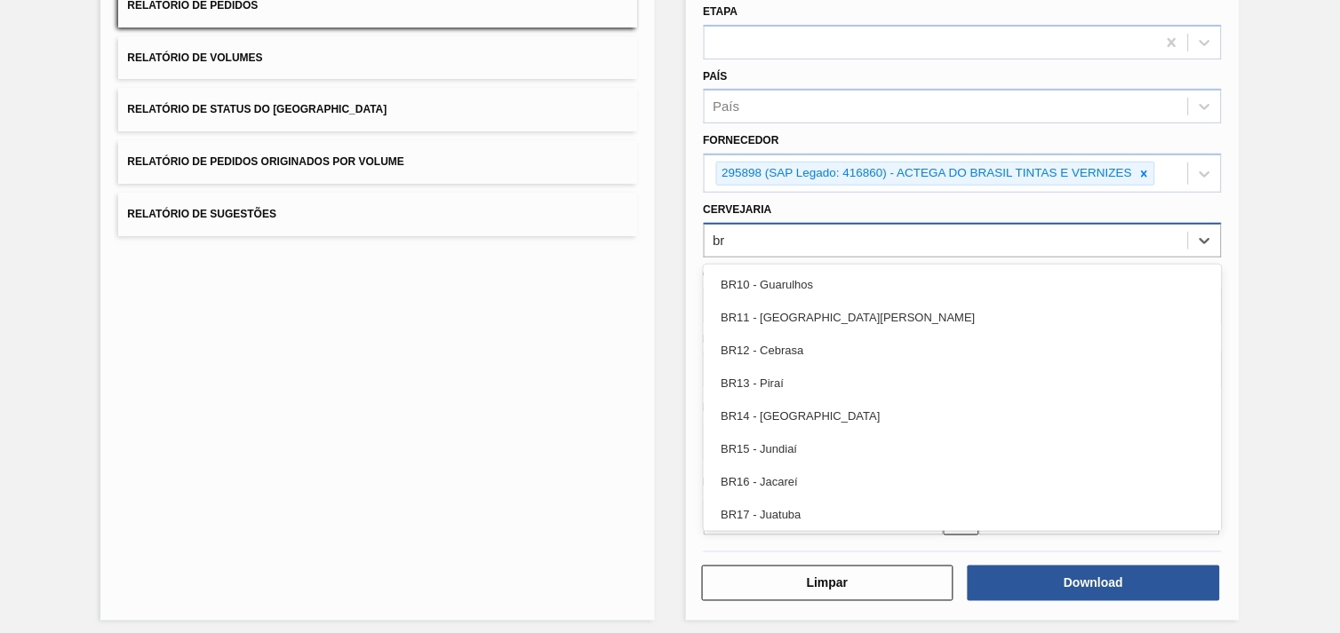
type input "b"
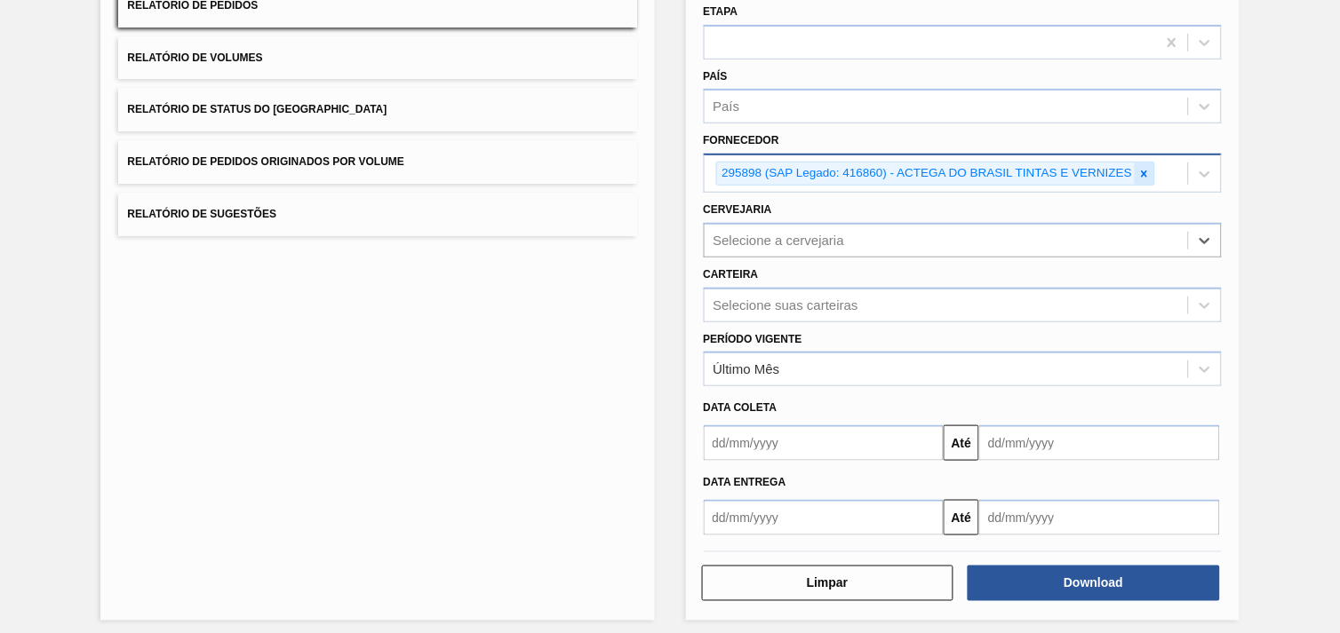
click at [1142, 171] on icon at bounding box center [1144, 174] width 6 height 6
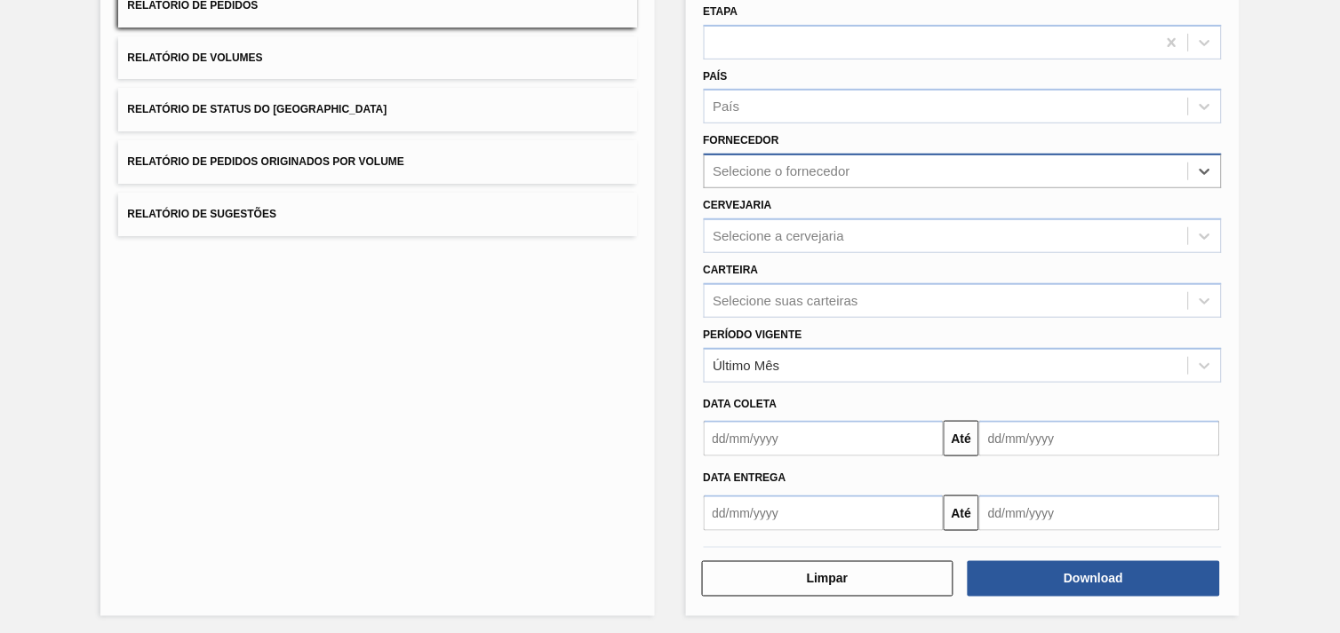
paste input "280764"
type input "280764"
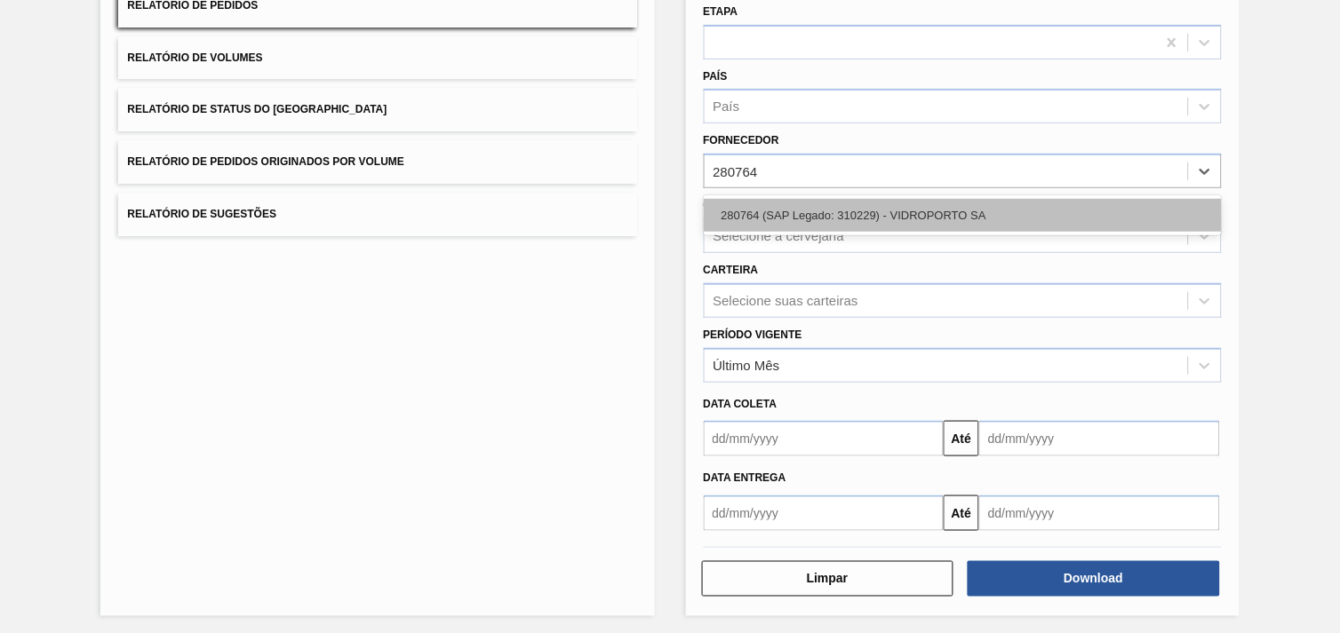
click at [837, 211] on div "280764 (SAP Legado: 310229) - VIDROPORTO SA" at bounding box center [963, 215] width 518 height 33
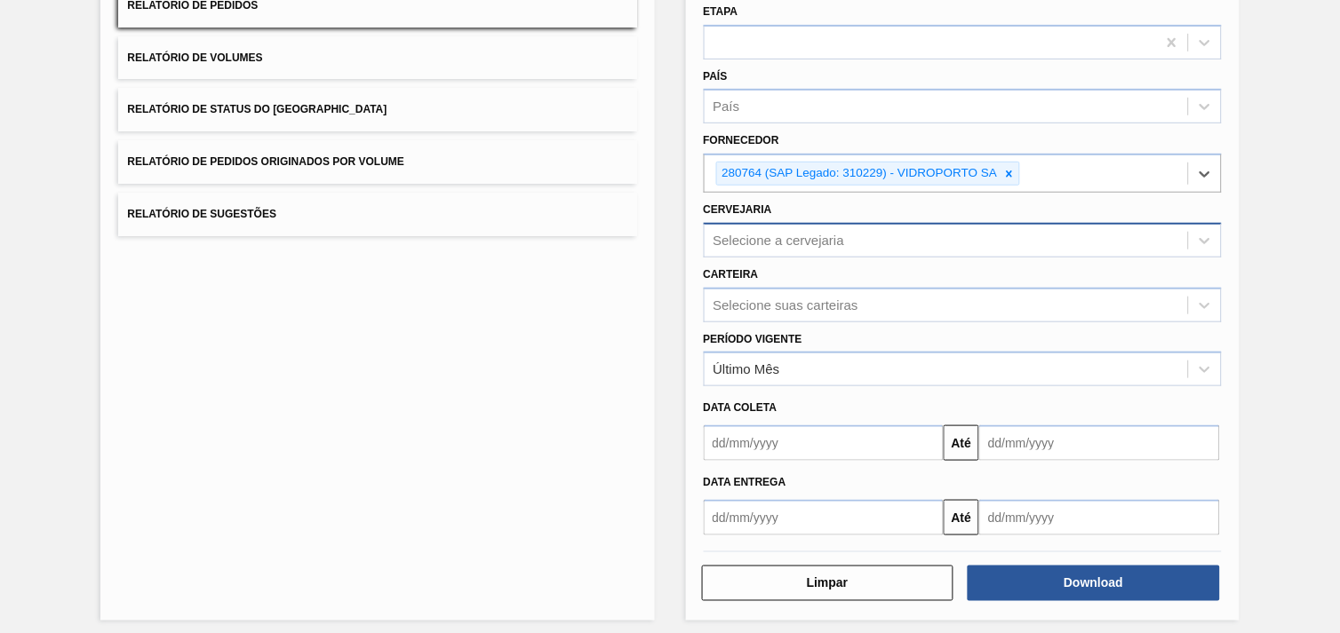
click at [864, 227] on div "Selecione a cervejaria" at bounding box center [945, 240] width 483 height 26
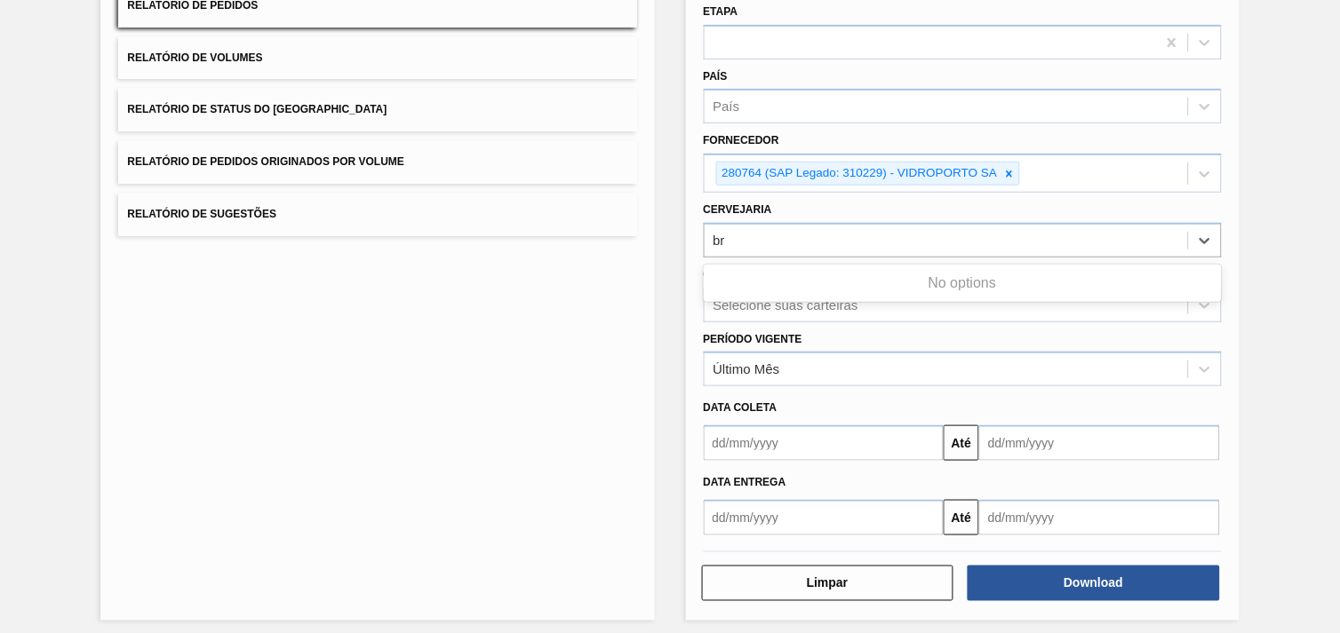
type input "br"
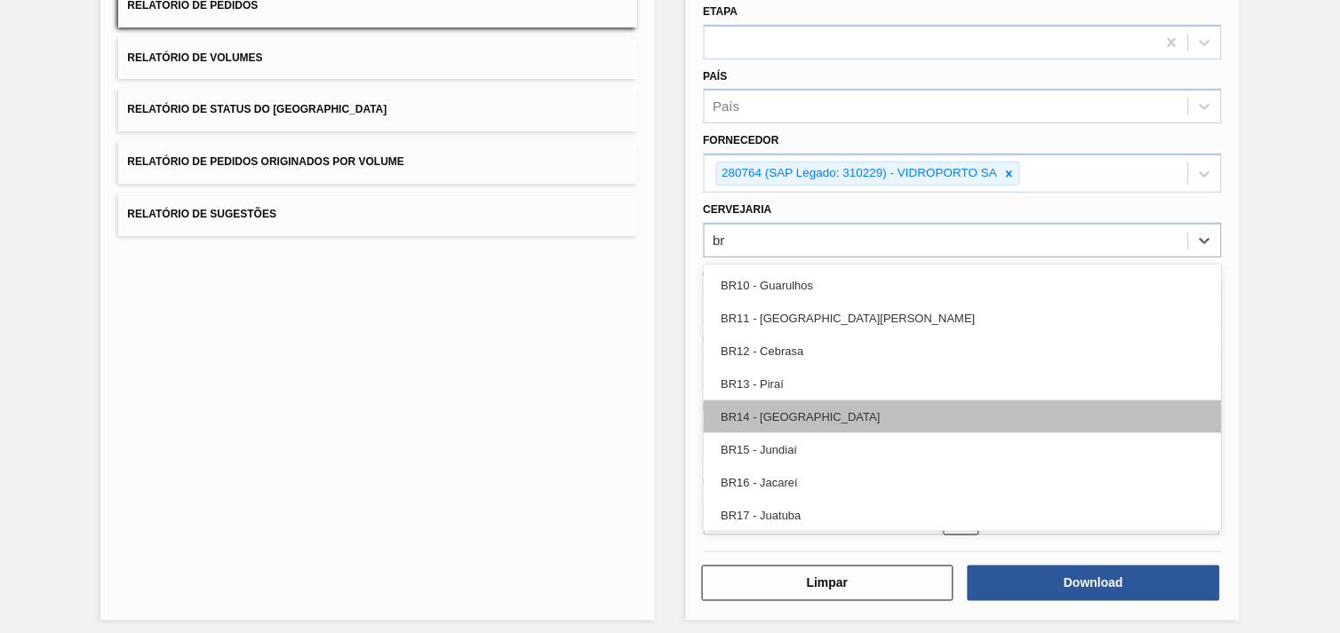
scroll to position [394, 0]
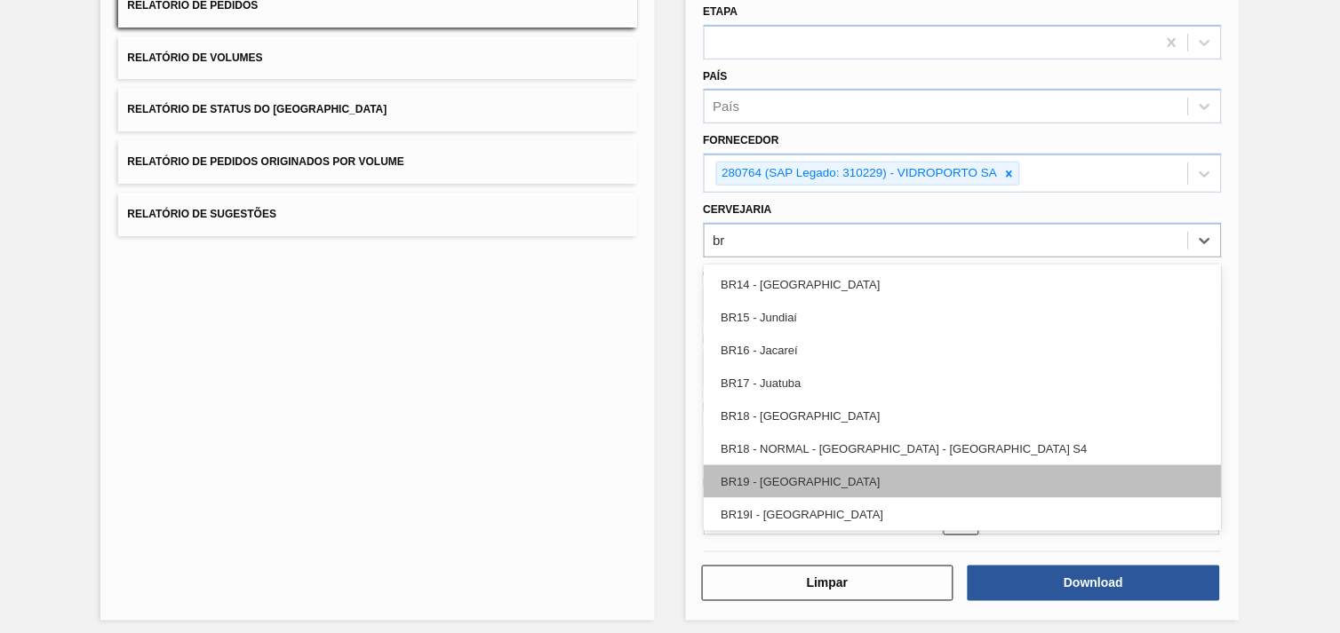
click at [794, 476] on div "BR19 - [GEOGRAPHIC_DATA]" at bounding box center [963, 481] width 518 height 33
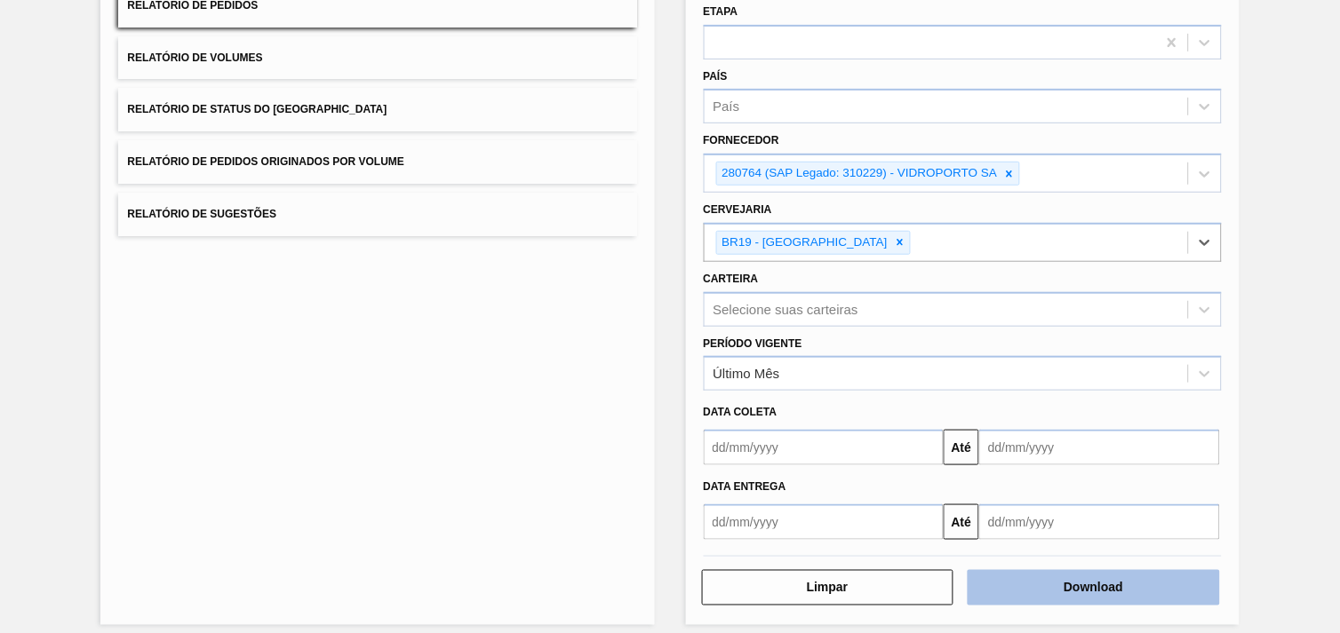
click at [1049, 595] on button "Download" at bounding box center [1093, 588] width 252 height 36
